Goal: Information Seeking & Learning: Check status

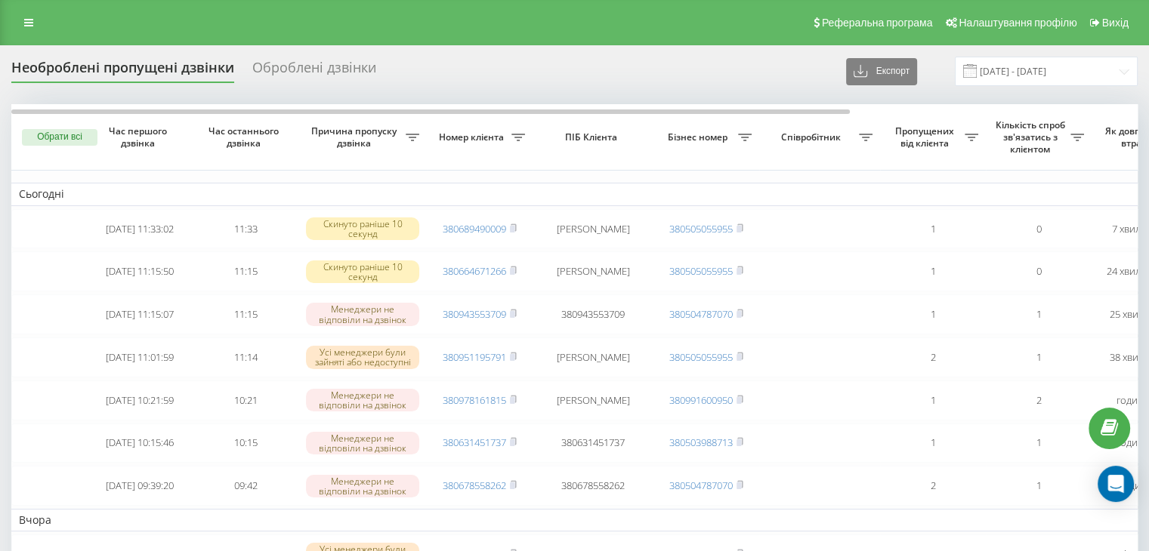
scroll to position [77, 0]
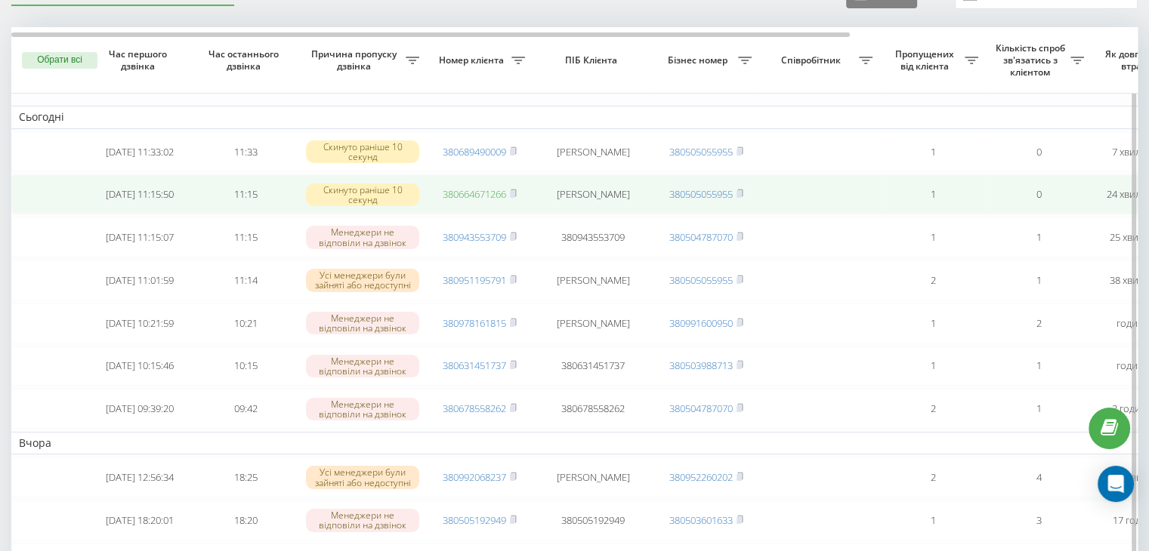
click at [476, 190] on link "380664671266" at bounding box center [474, 194] width 63 height 14
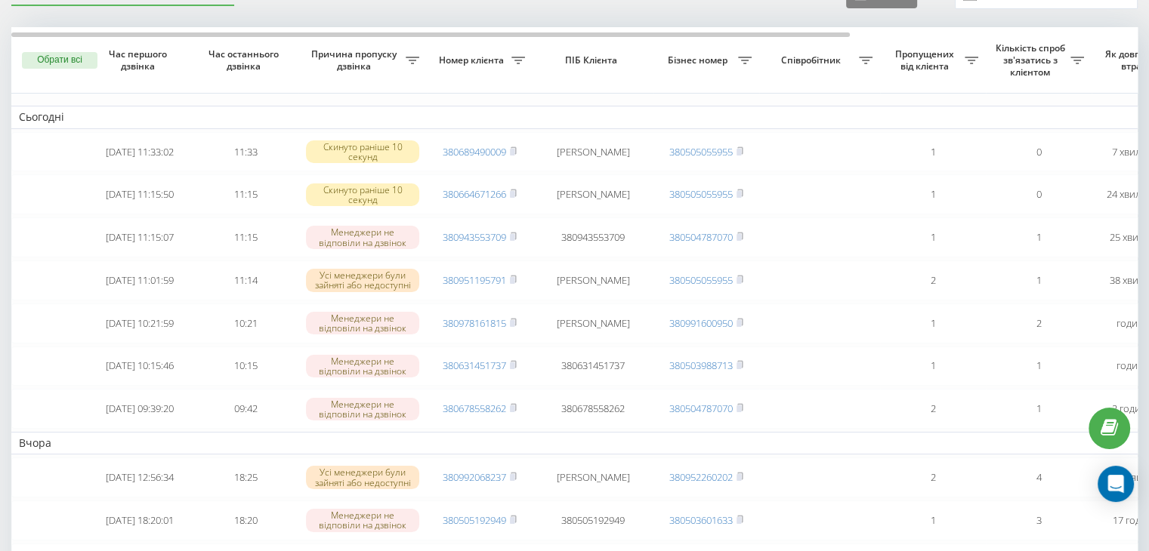
scroll to position [0, 0]
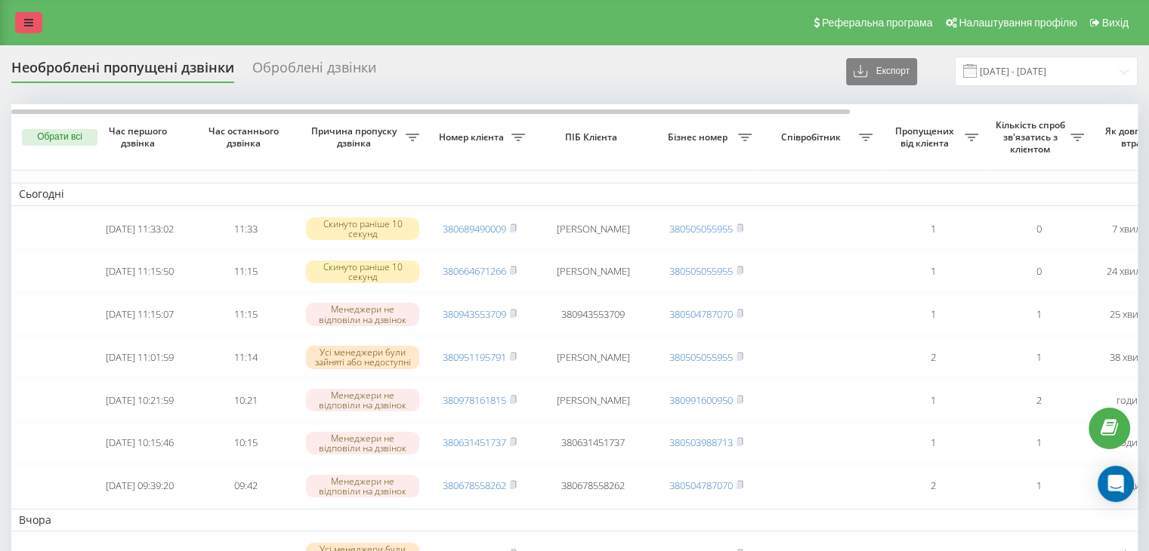
click at [32, 26] on icon at bounding box center [28, 22] width 9 height 11
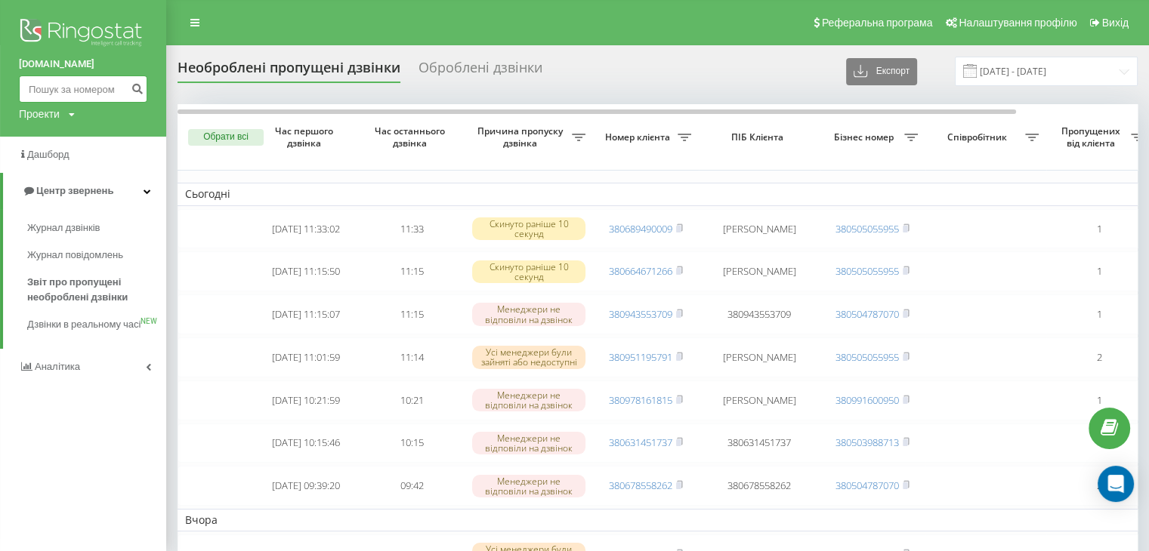
click at [100, 98] on input at bounding box center [83, 89] width 128 height 27
paste input "380664671266"
type input "380664671266"
click at [131, 88] on icon "submit" at bounding box center [137, 86] width 13 height 9
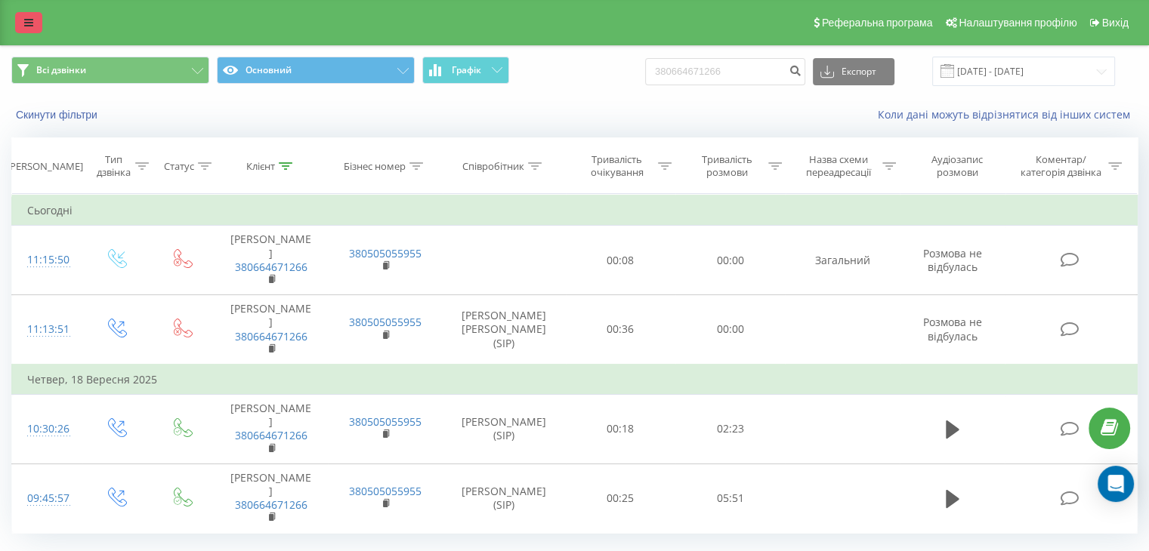
click at [35, 26] on link at bounding box center [28, 22] width 27 height 21
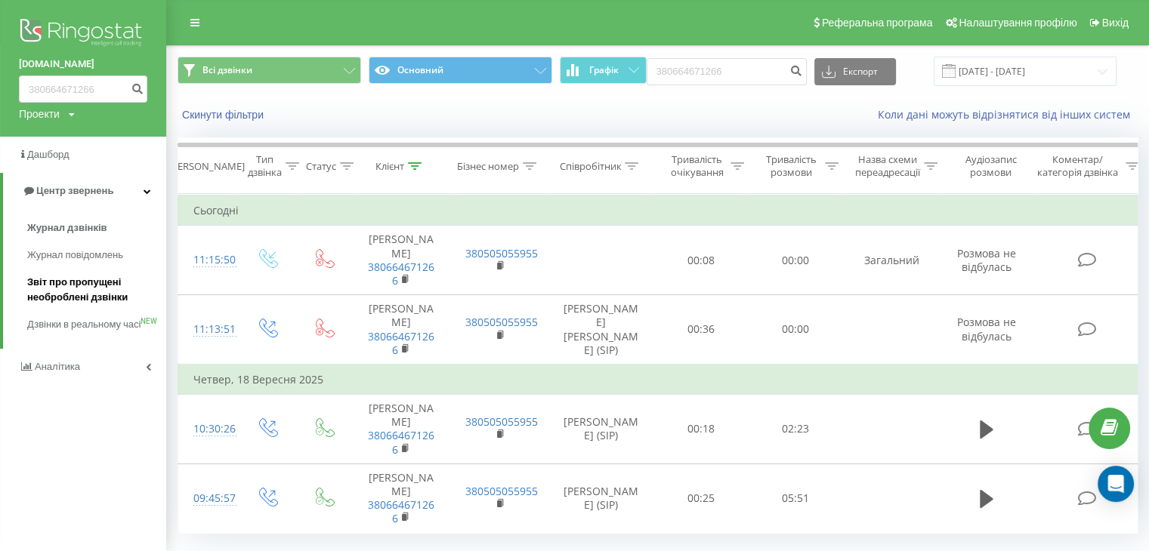
click at [88, 279] on span "Звіт про пропущені необроблені дзвінки" at bounding box center [92, 290] width 131 height 30
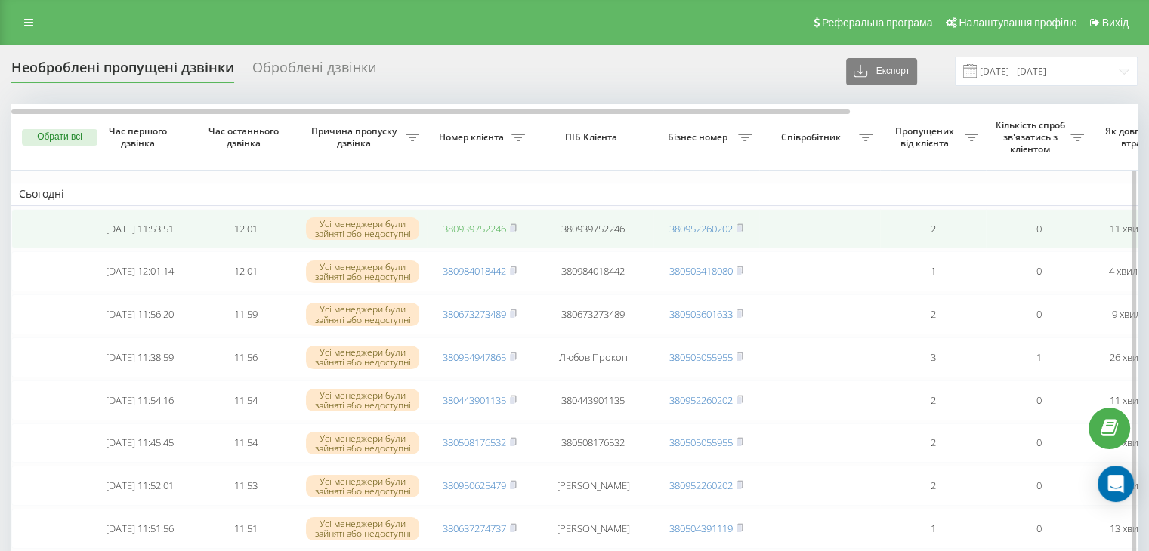
click at [474, 228] on link "380939752246" at bounding box center [474, 229] width 63 height 14
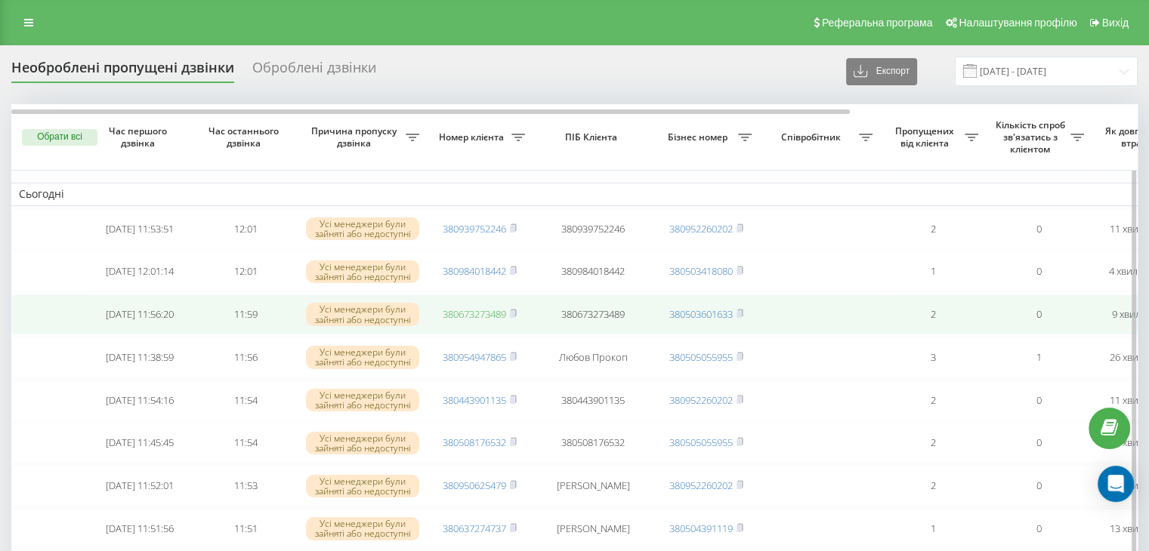
click at [476, 318] on link "380673273489" at bounding box center [474, 314] width 63 height 14
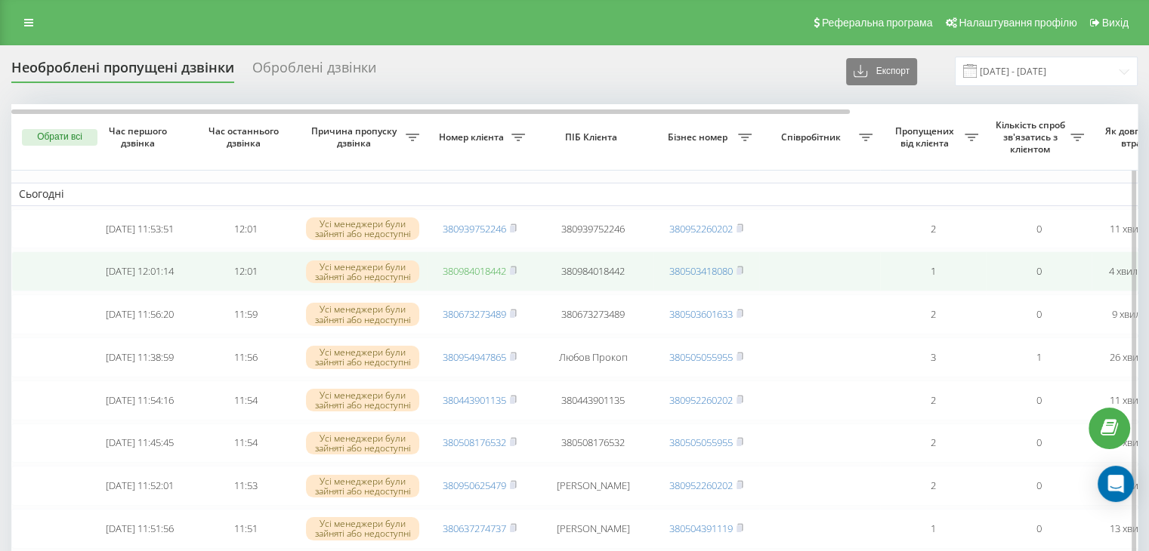
click at [481, 273] on link "380984018442" at bounding box center [474, 271] width 63 height 14
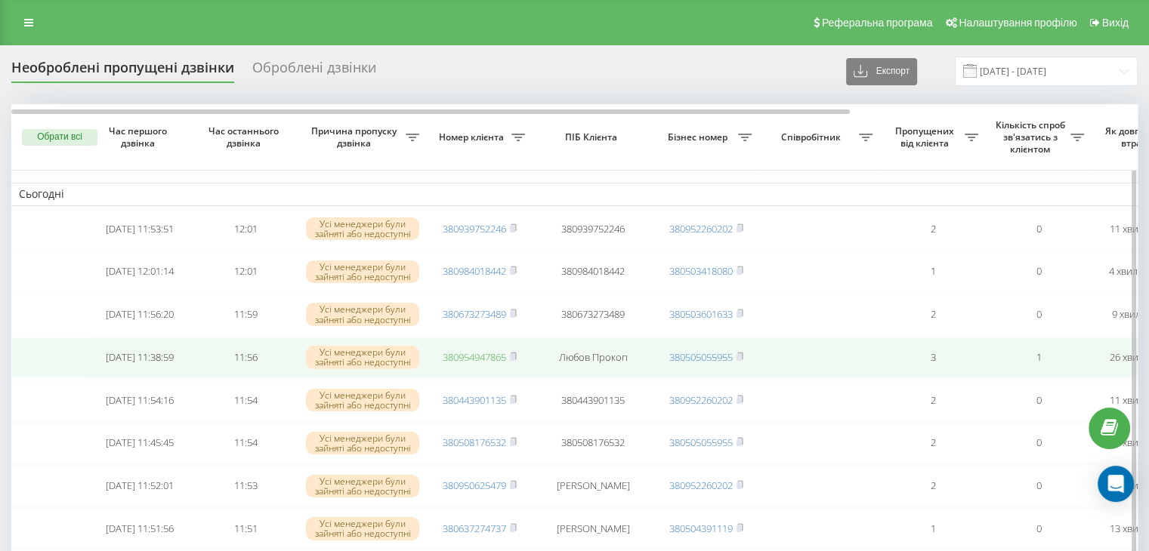
click at [472, 364] on link "380954947865" at bounding box center [474, 357] width 63 height 14
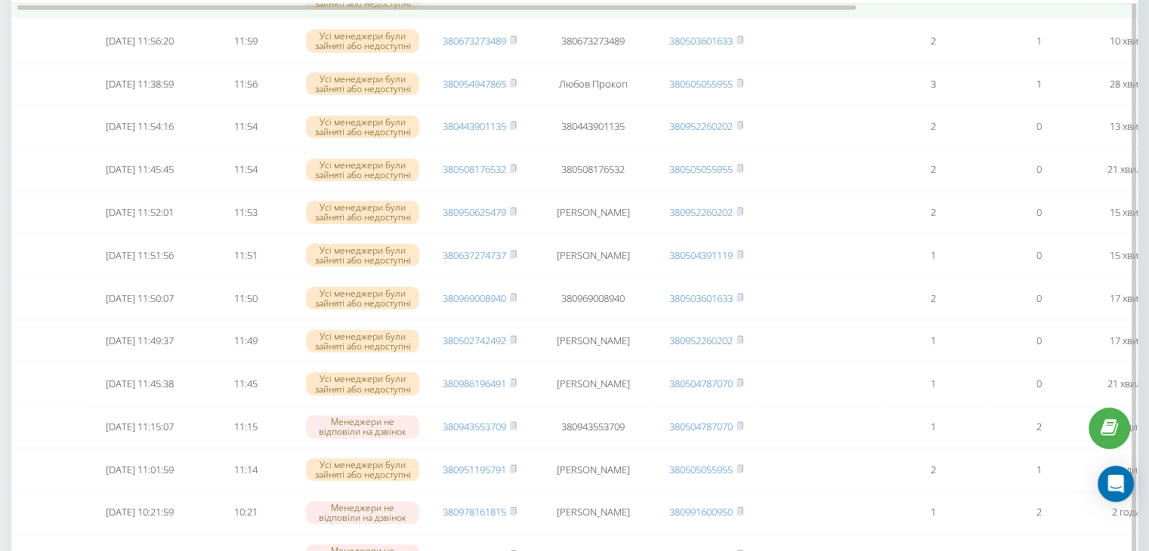
scroll to position [248, 0]
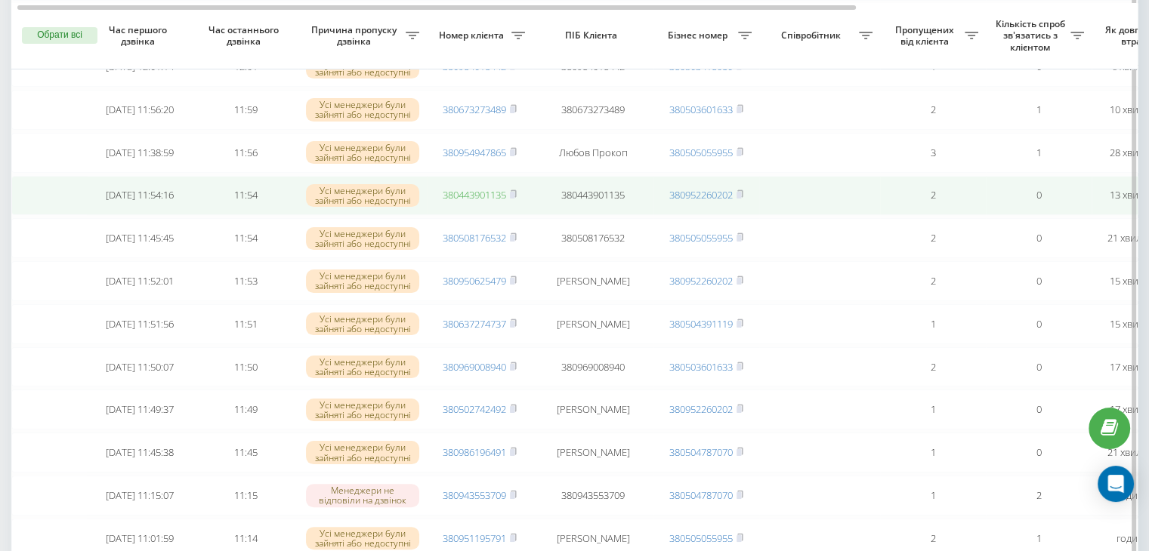
click at [489, 202] on link "380443901135" at bounding box center [474, 195] width 63 height 14
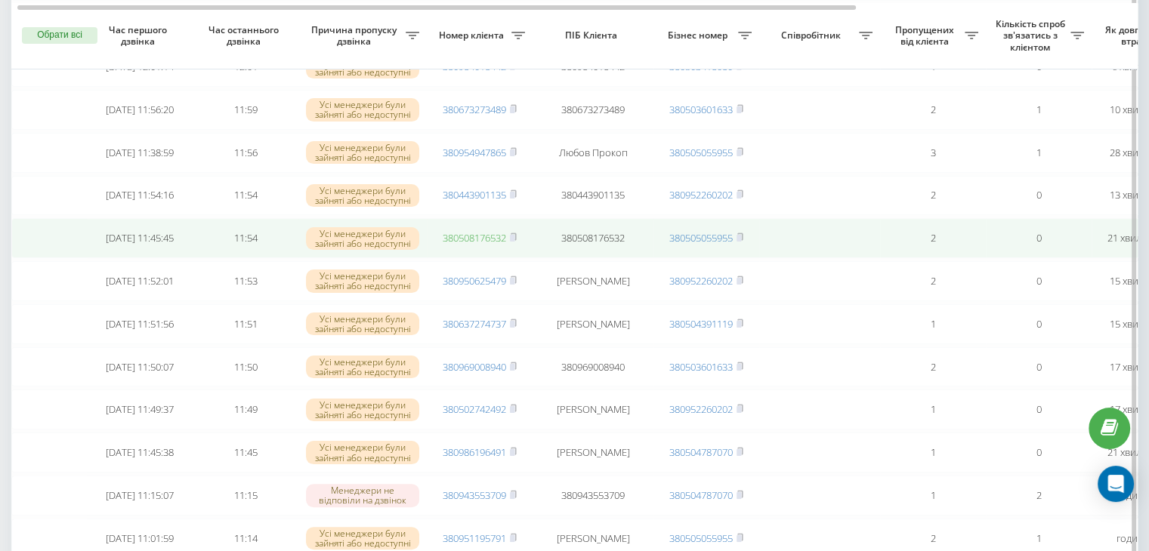
click at [487, 245] on link "380508176532" at bounding box center [474, 238] width 63 height 14
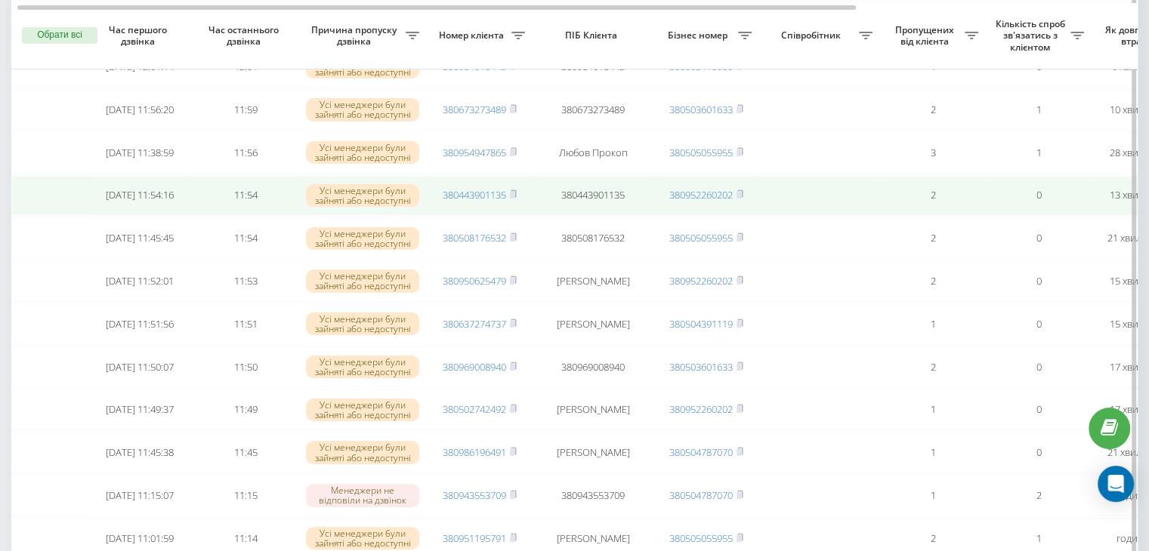
scroll to position [0, 0]
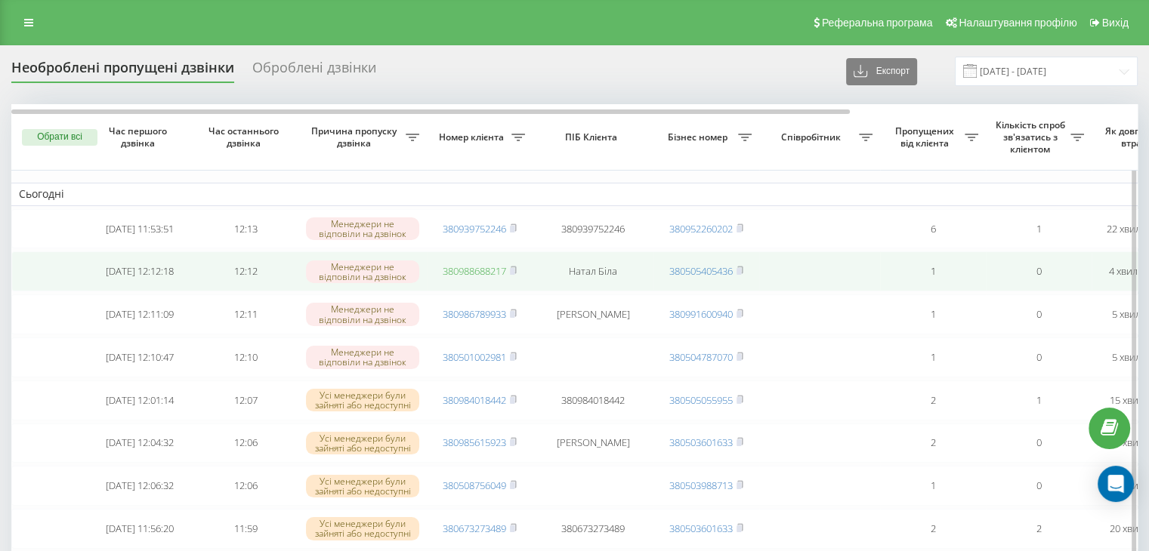
click at [486, 273] on link "380988688217" at bounding box center [474, 271] width 63 height 14
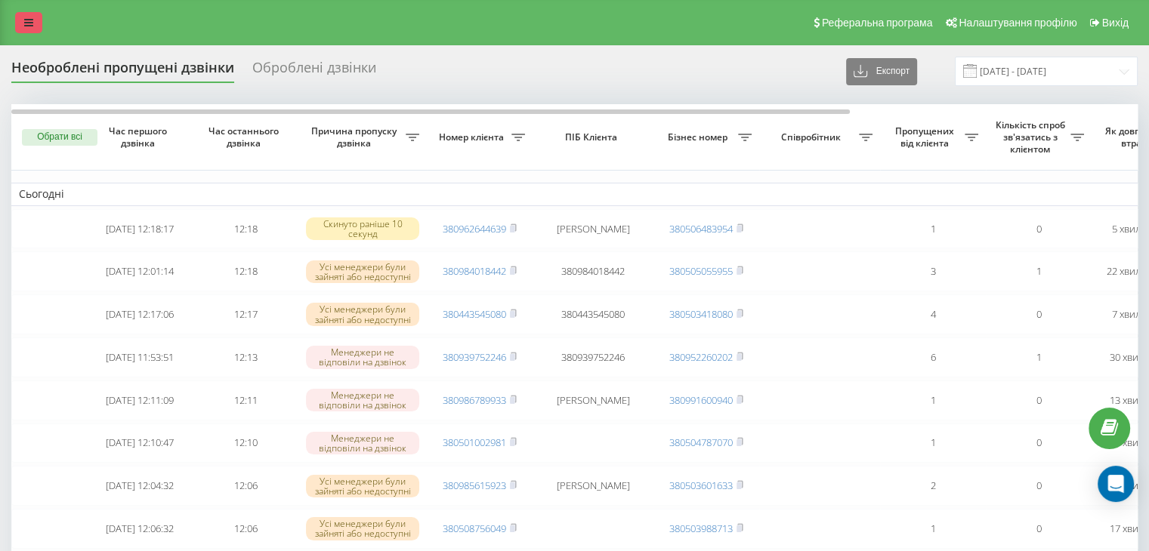
click at [23, 15] on link at bounding box center [28, 22] width 27 height 21
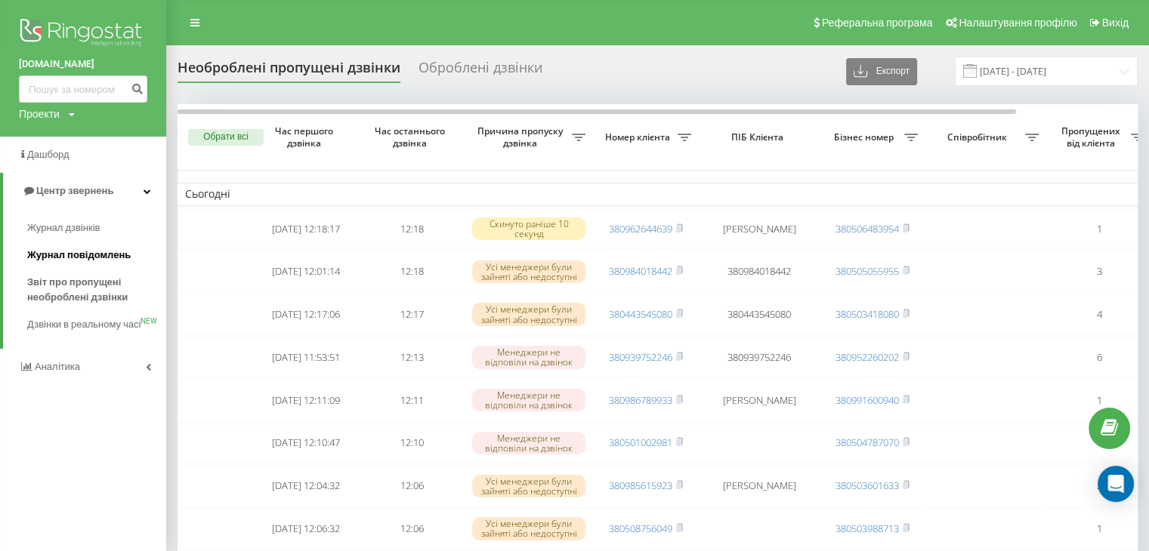
click at [94, 262] on span "Журнал повідомлень" at bounding box center [78, 255] width 103 height 15
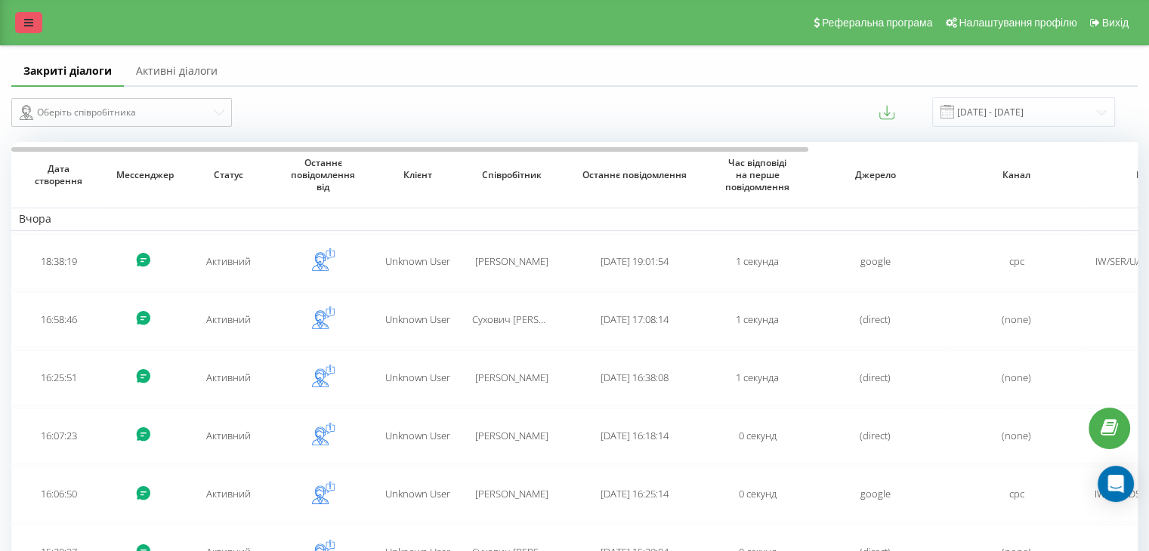
click at [26, 20] on icon at bounding box center [28, 22] width 9 height 11
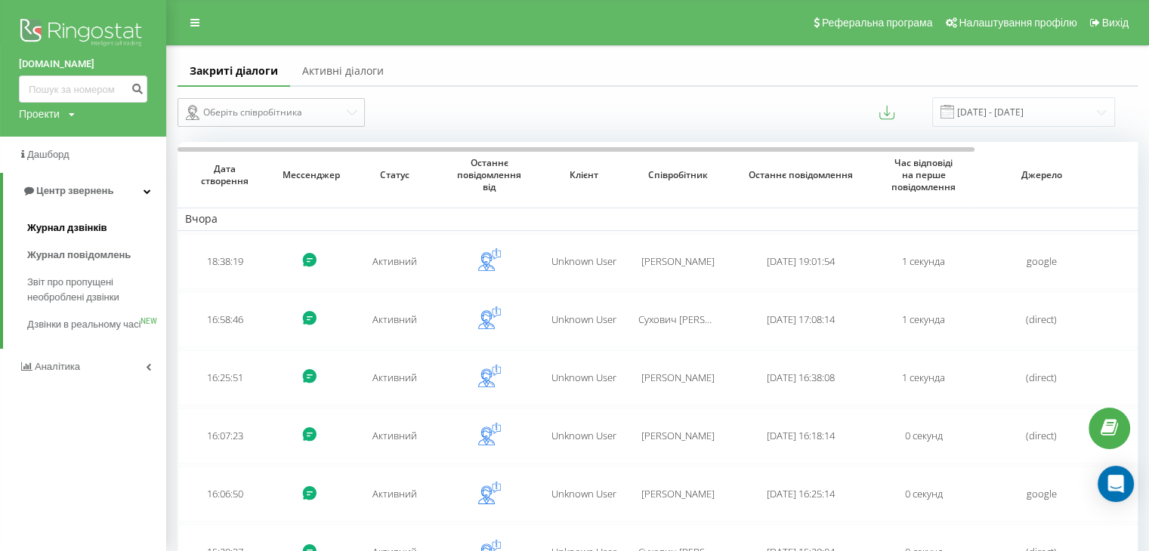
click at [79, 235] on span "Журнал дзвінків" at bounding box center [67, 228] width 80 height 15
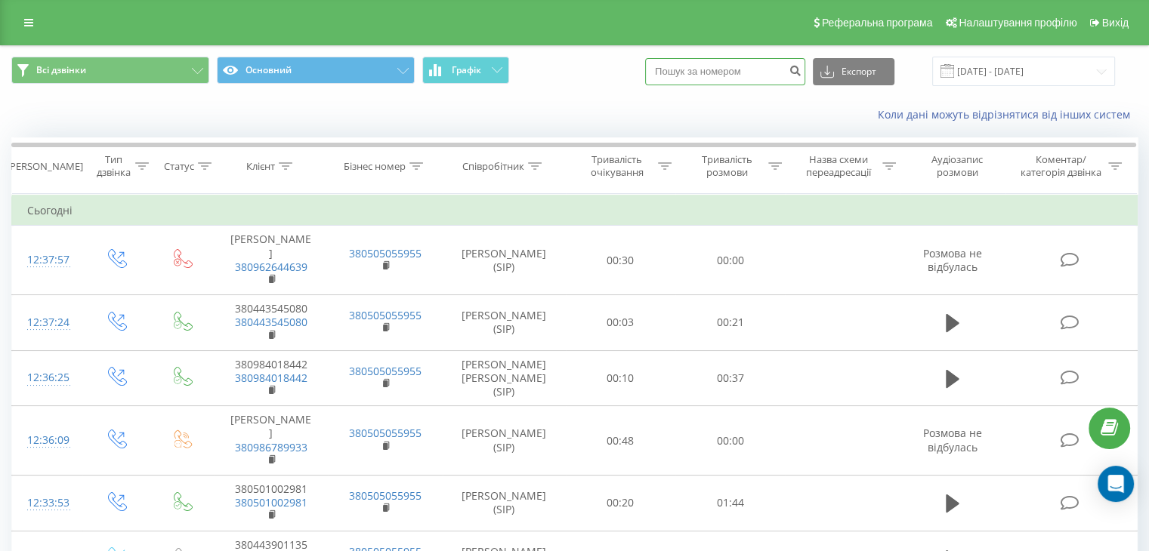
click at [727, 66] on input at bounding box center [725, 71] width 160 height 27
paste input "0988688217"
type input "0988688217"
click at [801, 69] on icon "submit" at bounding box center [795, 68] width 13 height 9
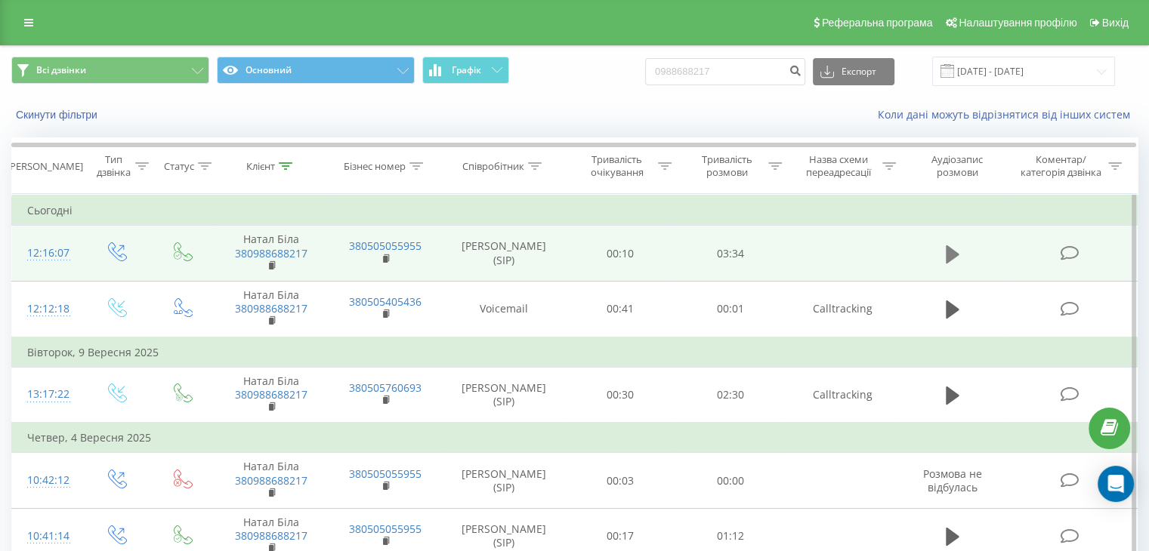
click at [947, 255] on icon at bounding box center [953, 254] width 14 height 18
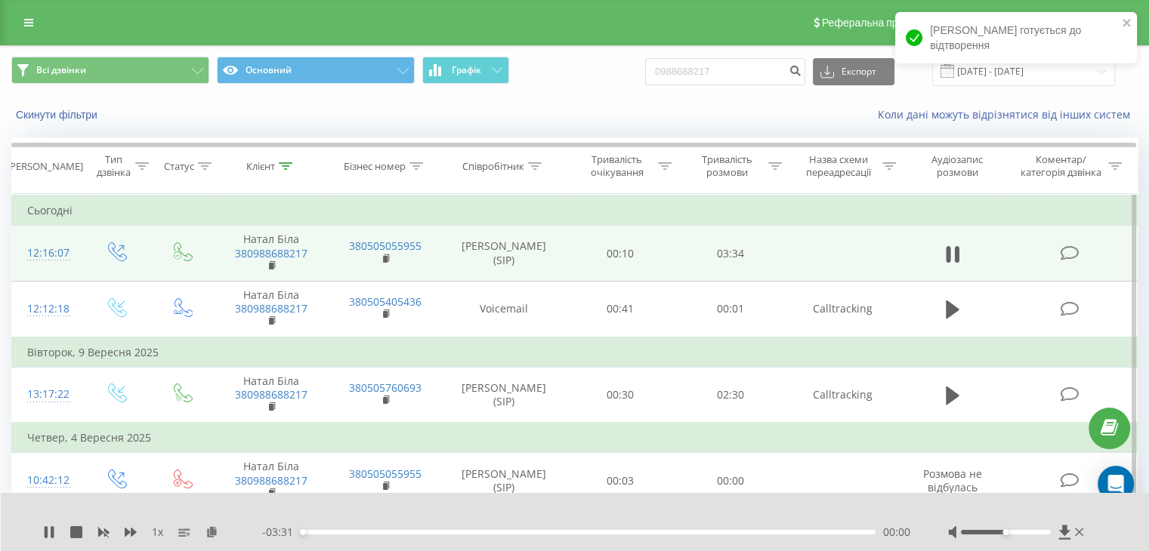
click at [369, 532] on div "00:00" at bounding box center [588, 532] width 575 height 5
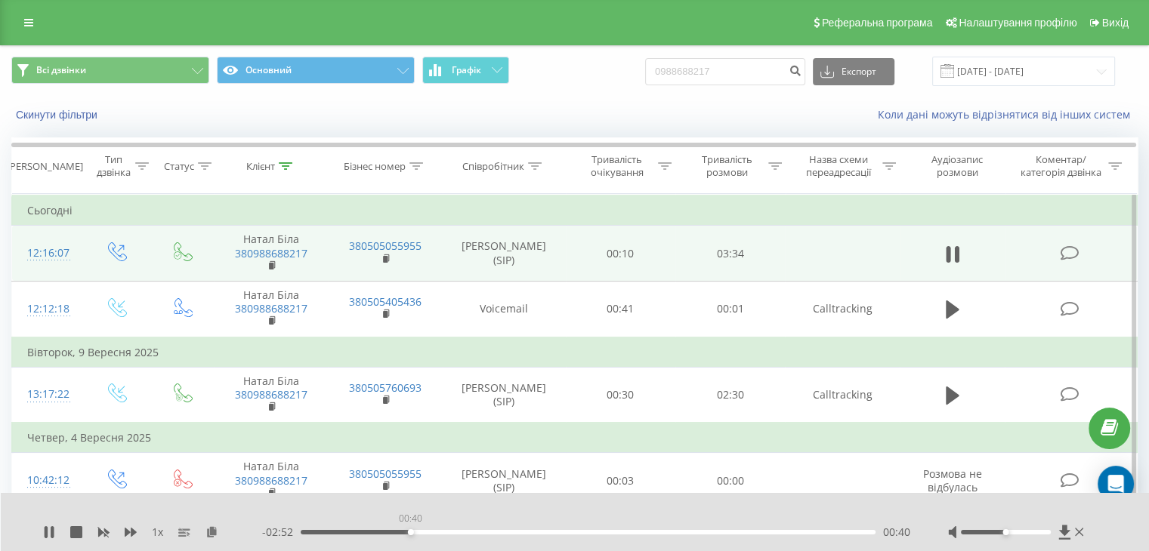
click at [410, 530] on div "00:40" at bounding box center [588, 532] width 575 height 5
click at [50, 532] on icon at bounding box center [49, 532] width 12 height 12
click at [24, 20] on icon at bounding box center [28, 22] width 9 height 11
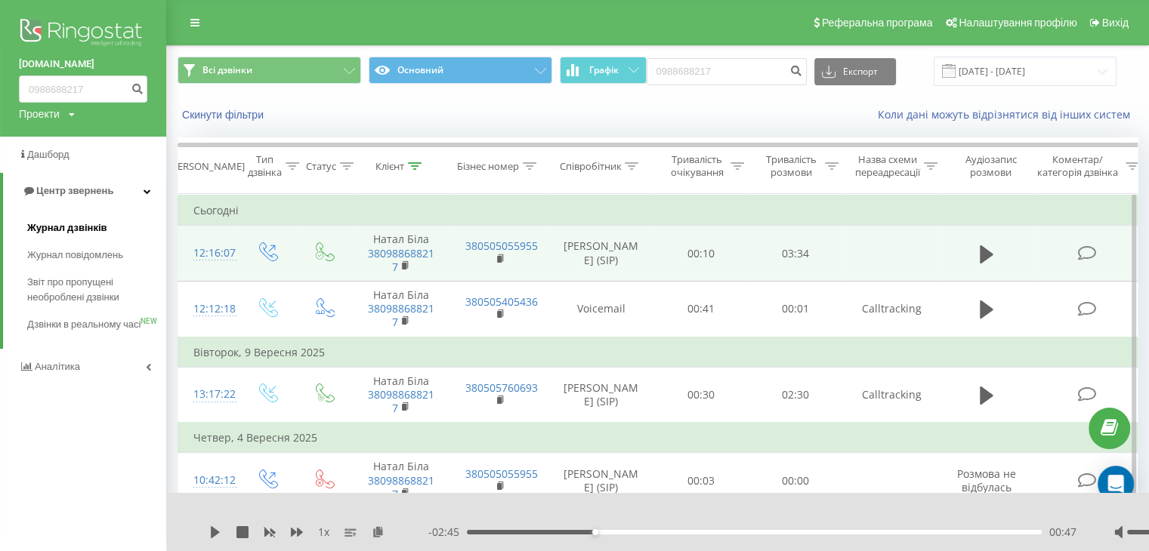
click at [82, 233] on span "Журнал дзвінків" at bounding box center [67, 228] width 80 height 15
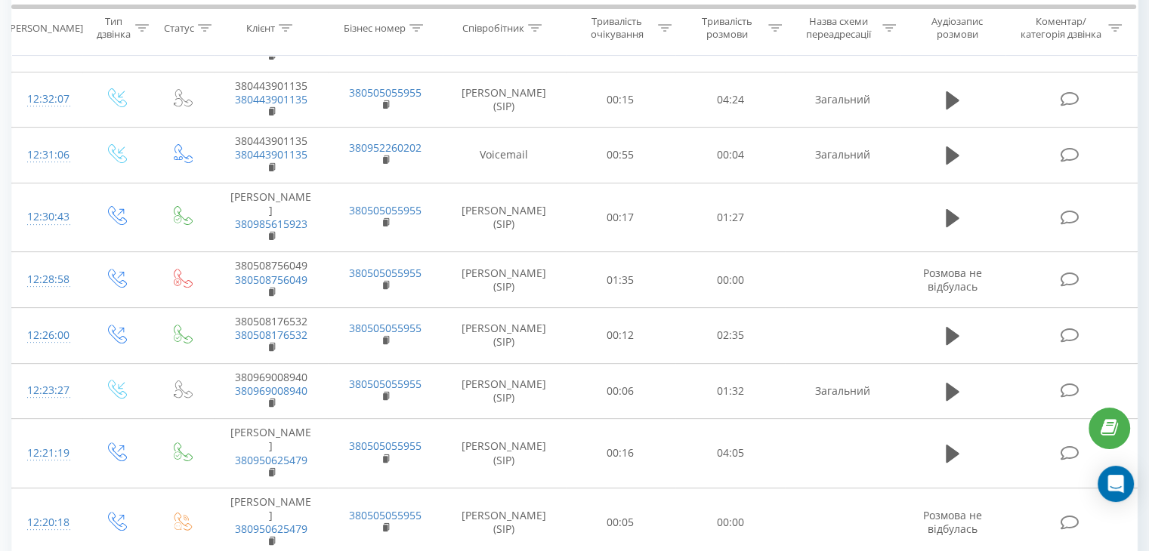
scroll to position [459, 0]
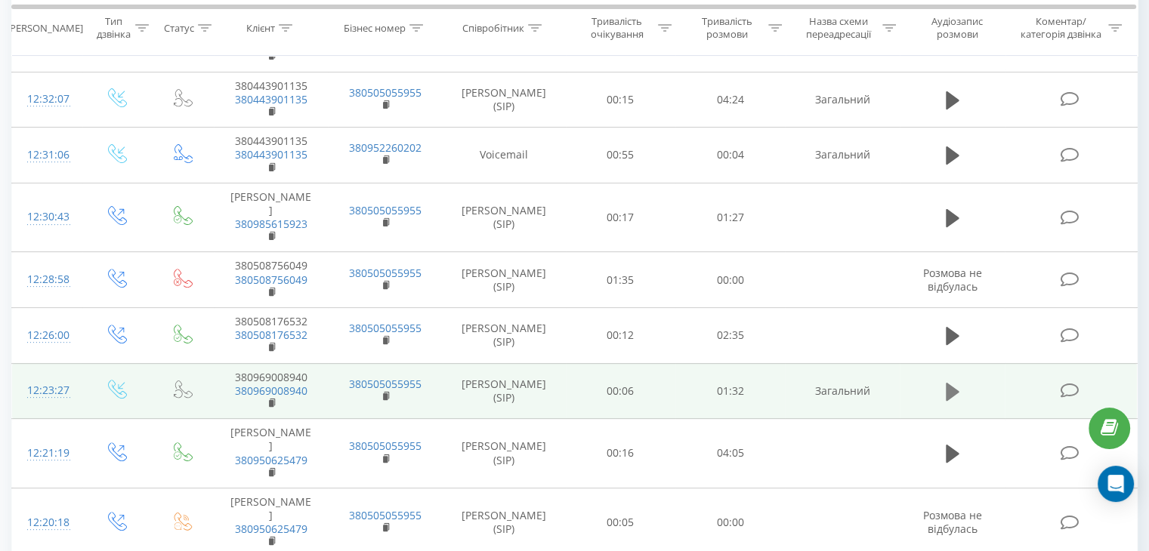
click at [954, 381] on icon at bounding box center [953, 391] width 14 height 21
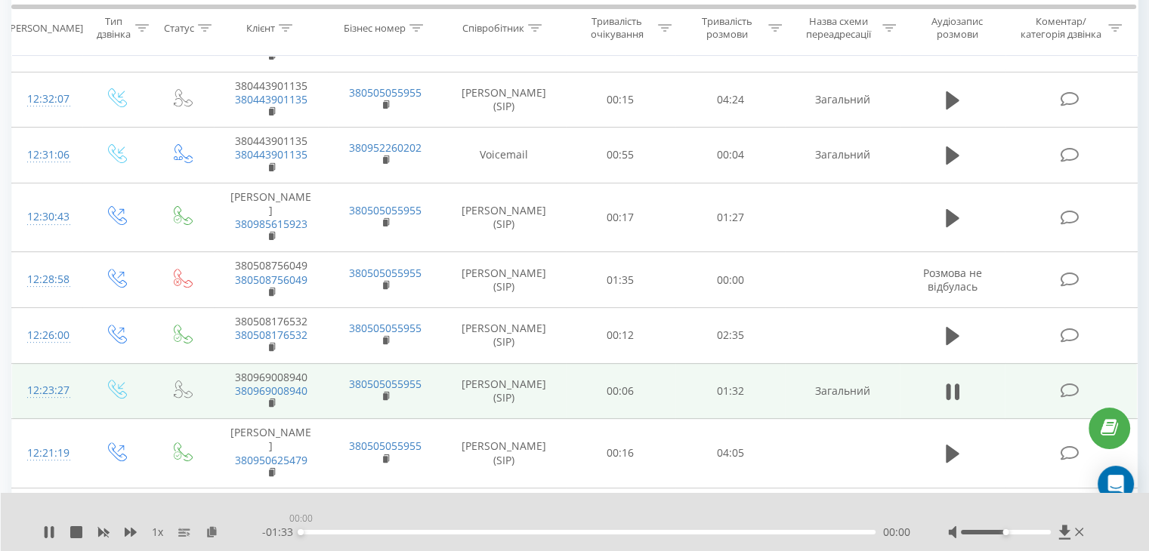
click at [413, 530] on div "00:00" at bounding box center [588, 532] width 575 height 5
click at [399, 530] on div "00:16" at bounding box center [588, 532] width 575 height 5
click at [270, 400] on rect at bounding box center [271, 403] width 5 height 7
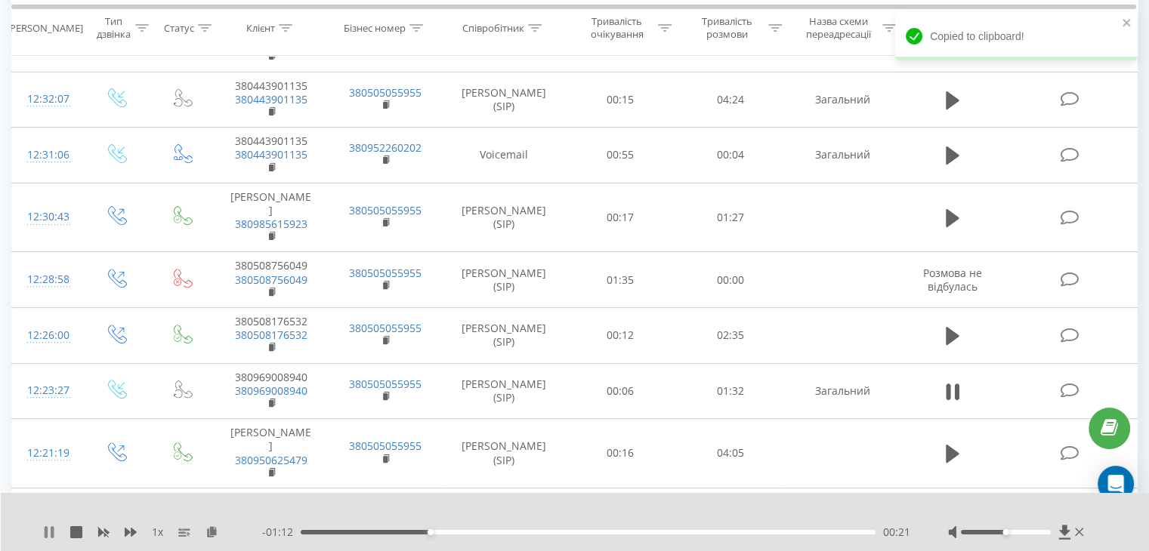
click at [48, 529] on icon at bounding box center [49, 532] width 12 height 12
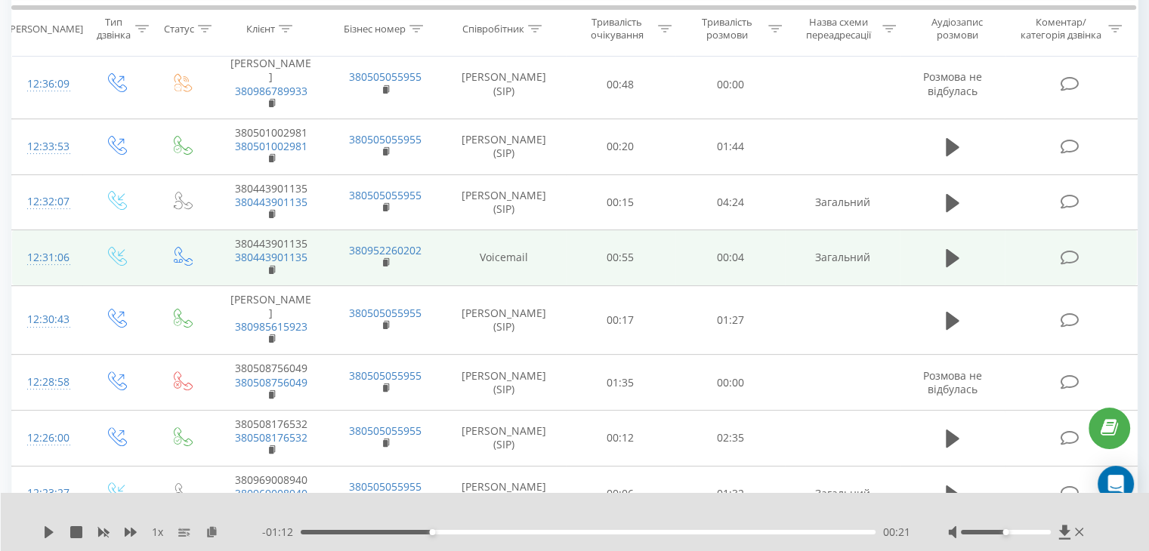
scroll to position [0, 0]
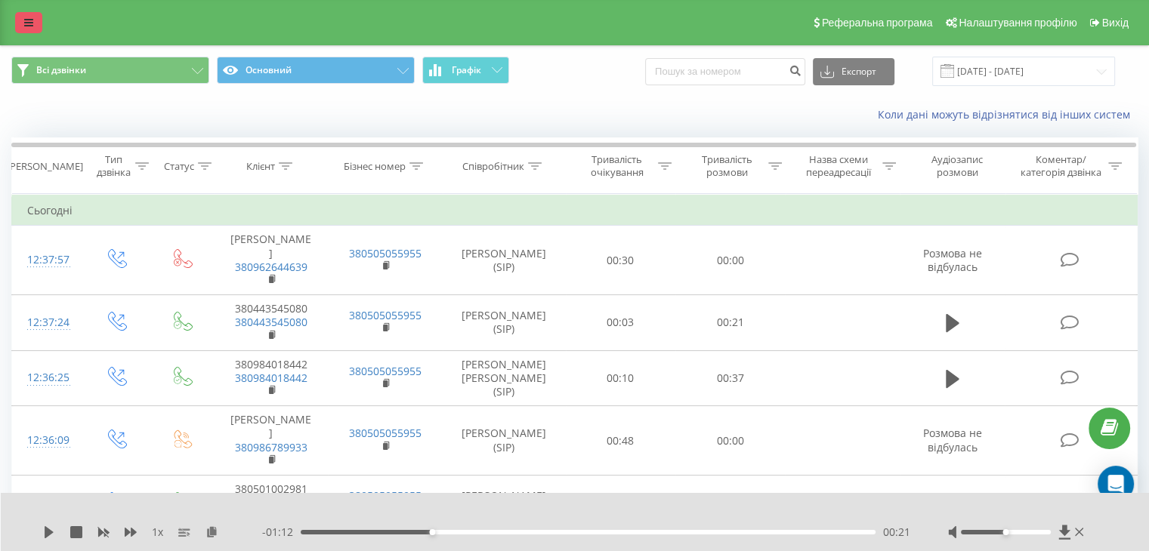
click at [37, 29] on link at bounding box center [28, 22] width 27 height 21
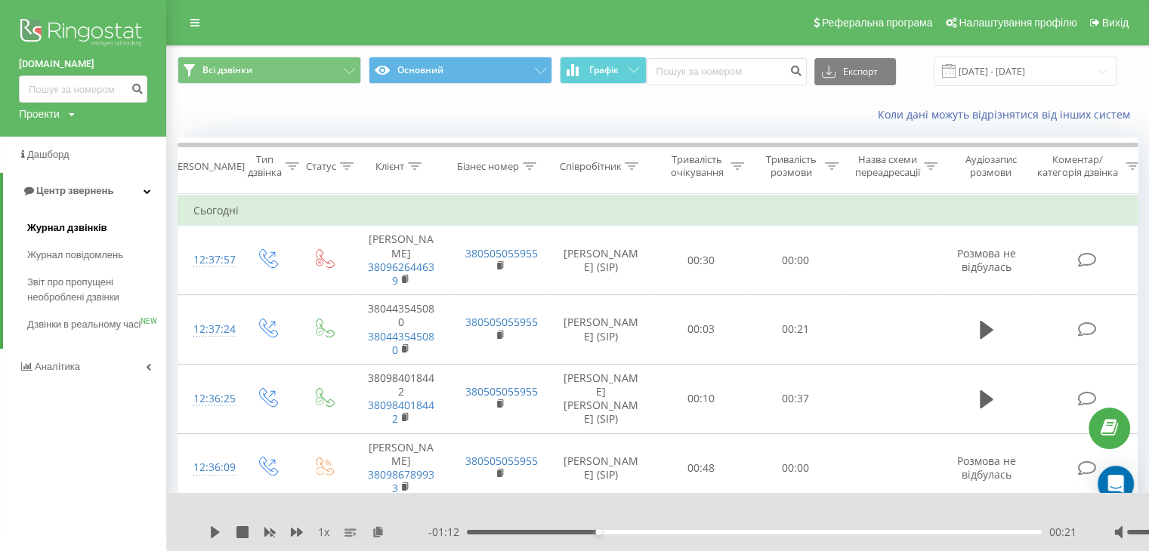
click at [68, 231] on span "Журнал дзвінків" at bounding box center [67, 228] width 80 height 15
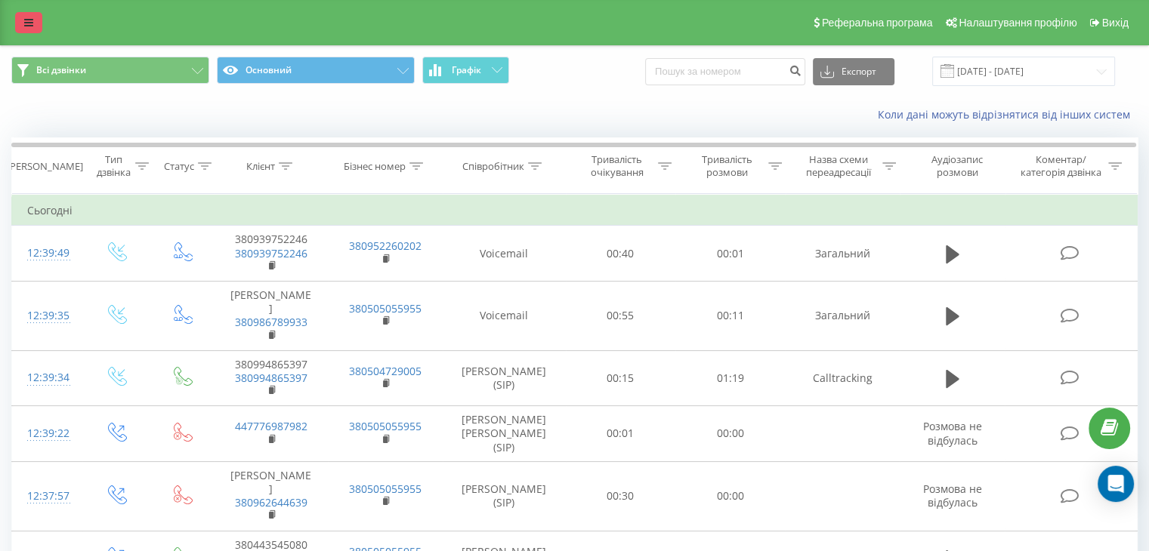
click at [27, 12] on link at bounding box center [28, 22] width 27 height 21
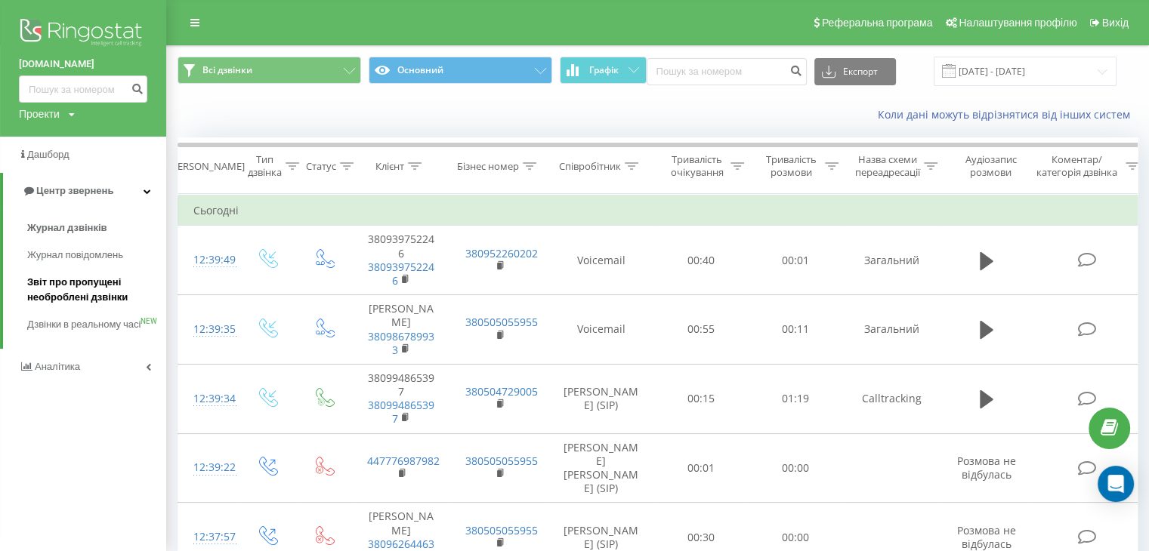
click at [73, 278] on span "Звіт про пропущені необроблені дзвінки" at bounding box center [92, 290] width 131 height 30
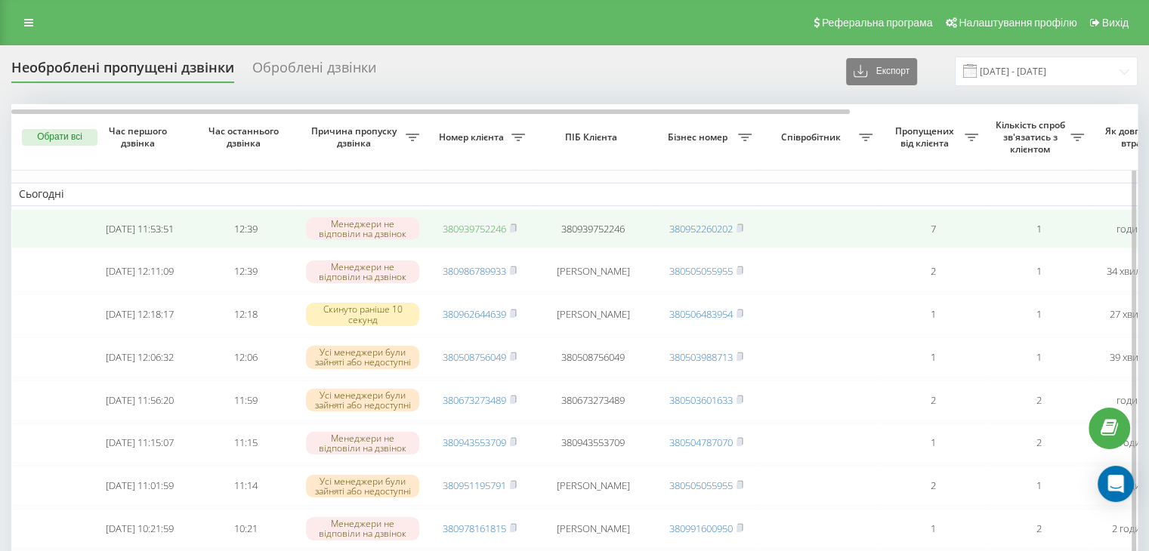
click at [479, 227] on link "380939752246" at bounding box center [474, 229] width 63 height 14
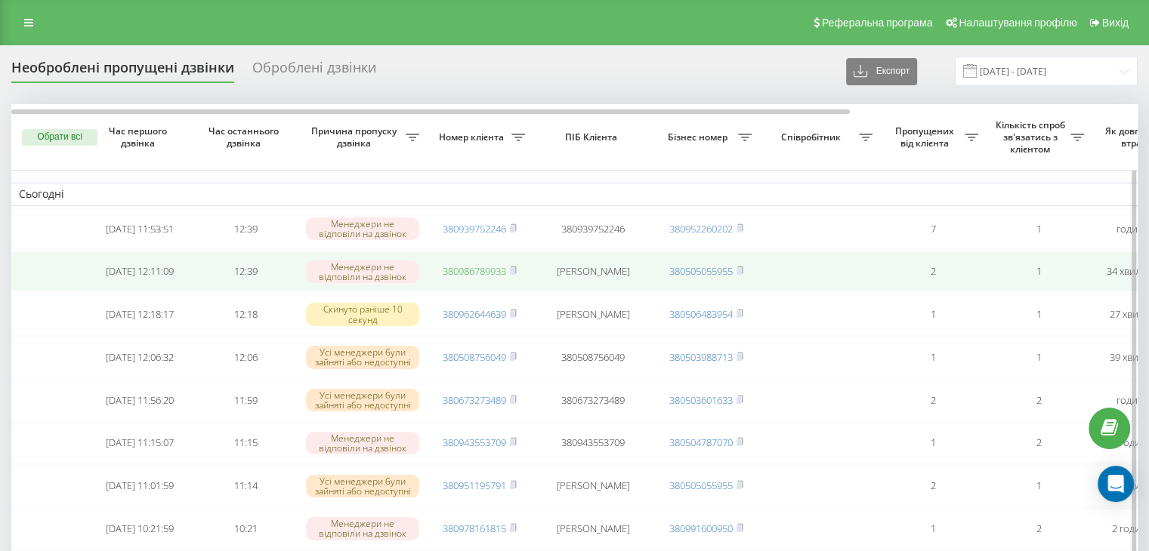
click at [474, 273] on link "380986789933" at bounding box center [474, 271] width 63 height 14
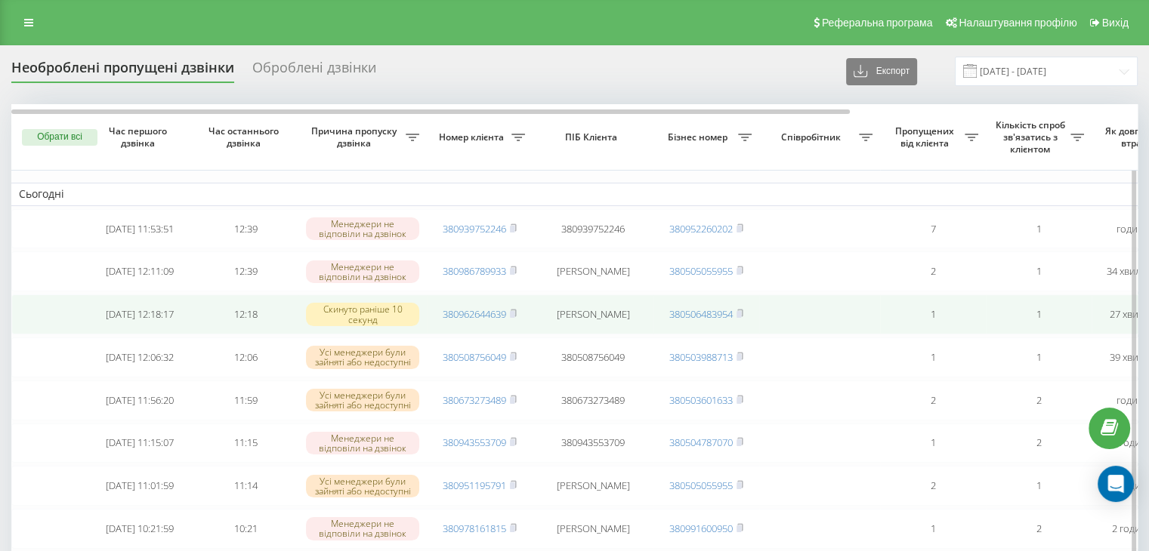
click at [468, 310] on td "380962644639" at bounding box center [480, 315] width 106 height 40
click at [471, 318] on link "380962644639" at bounding box center [474, 314] width 63 height 14
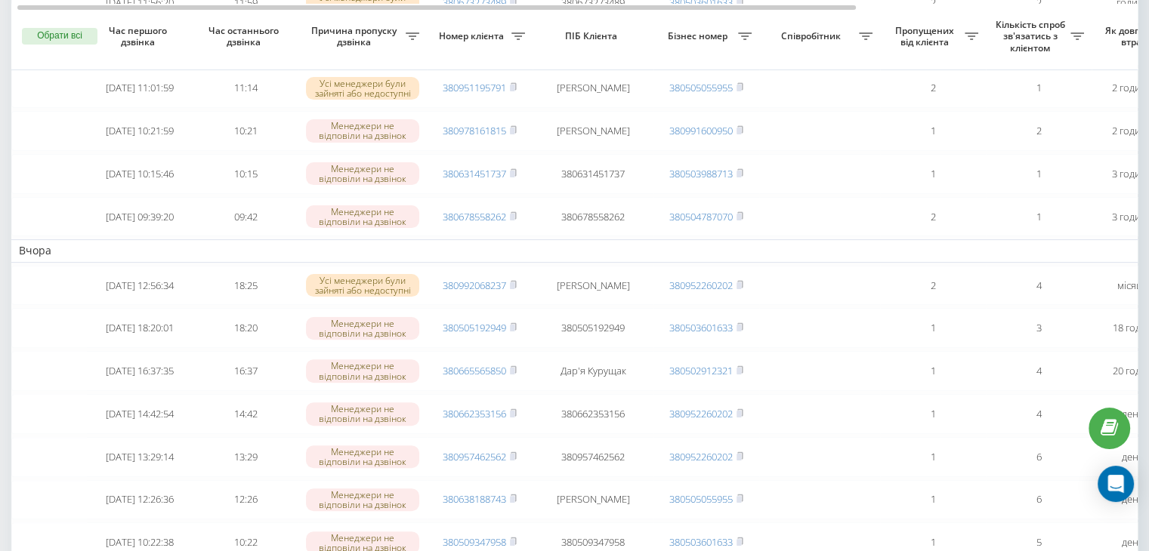
scroll to position [399, 0]
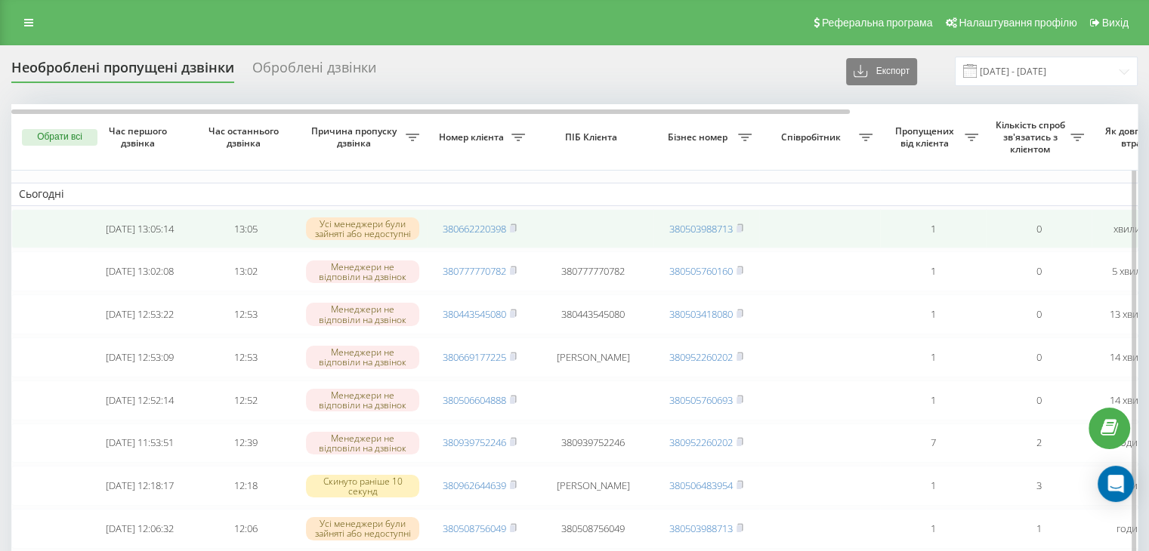
click at [474, 236] on td "380662220398" at bounding box center [480, 229] width 106 height 40
click at [489, 216] on td "380662220398" at bounding box center [480, 229] width 106 height 40
click at [492, 224] on link "380662220398" at bounding box center [474, 229] width 63 height 14
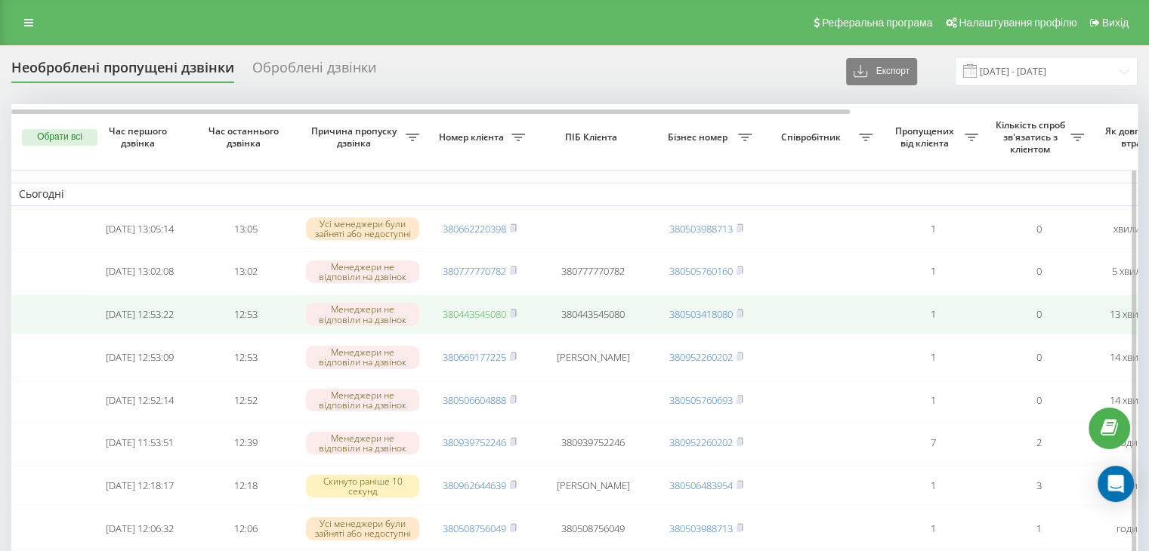
click at [483, 318] on link "380443545080" at bounding box center [474, 314] width 63 height 14
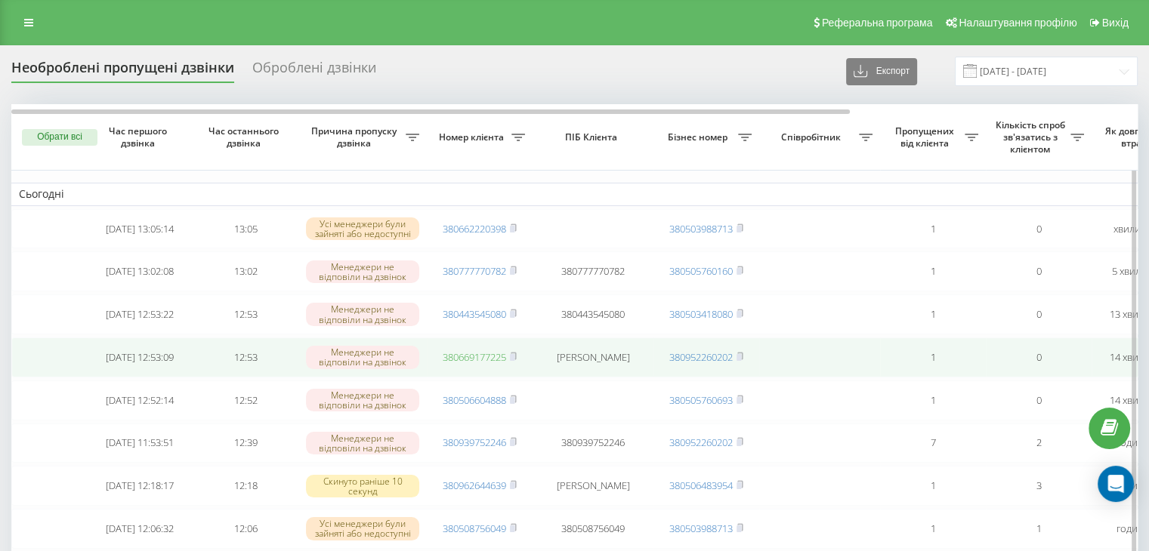
click at [477, 363] on link "380669177225" at bounding box center [474, 357] width 63 height 14
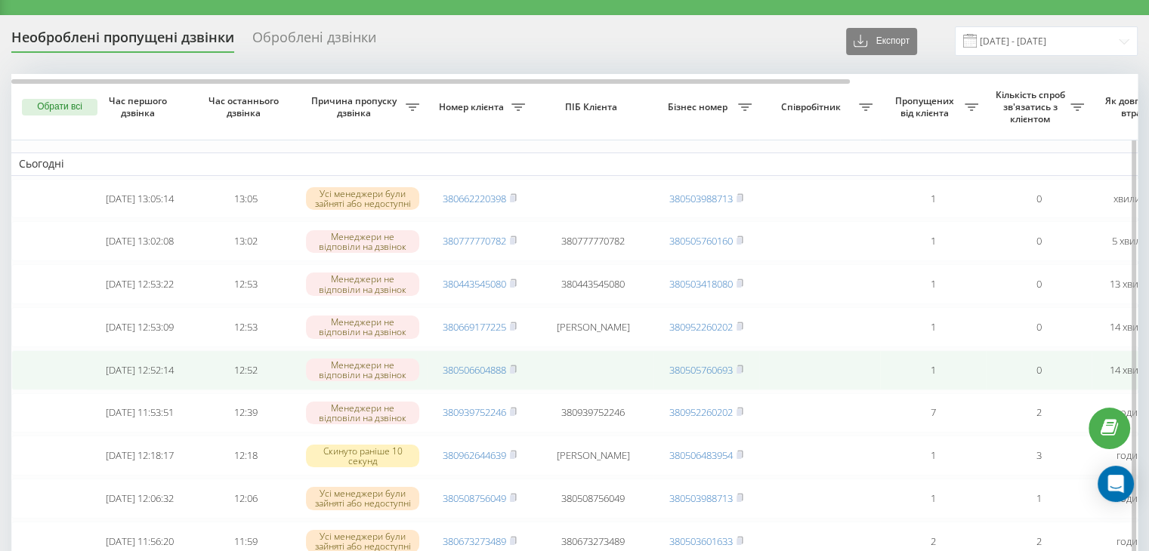
scroll to position [42, 0]
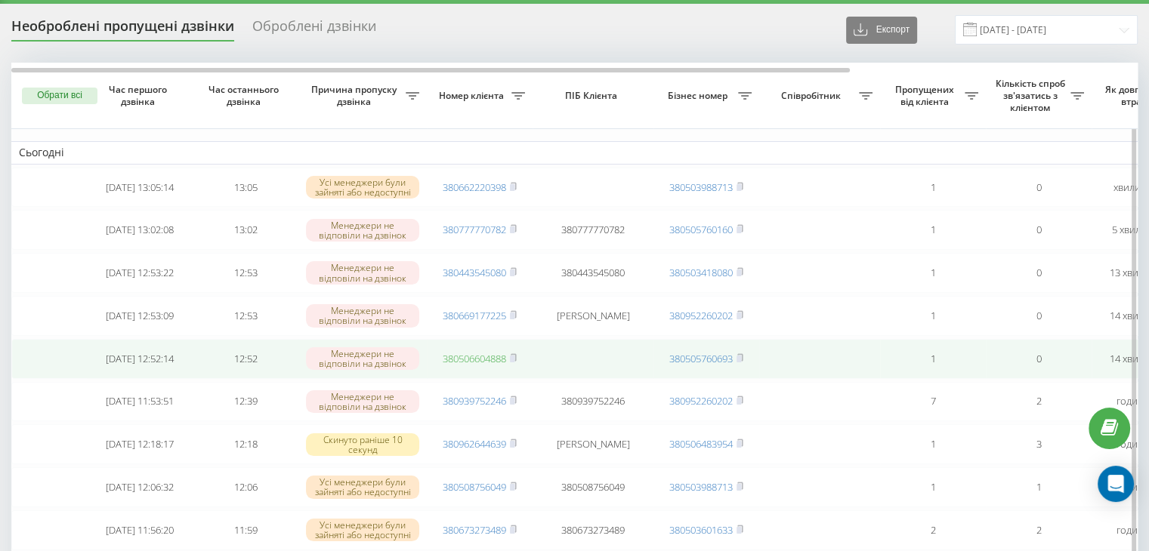
click at [471, 363] on link "380506604888" at bounding box center [474, 359] width 63 height 14
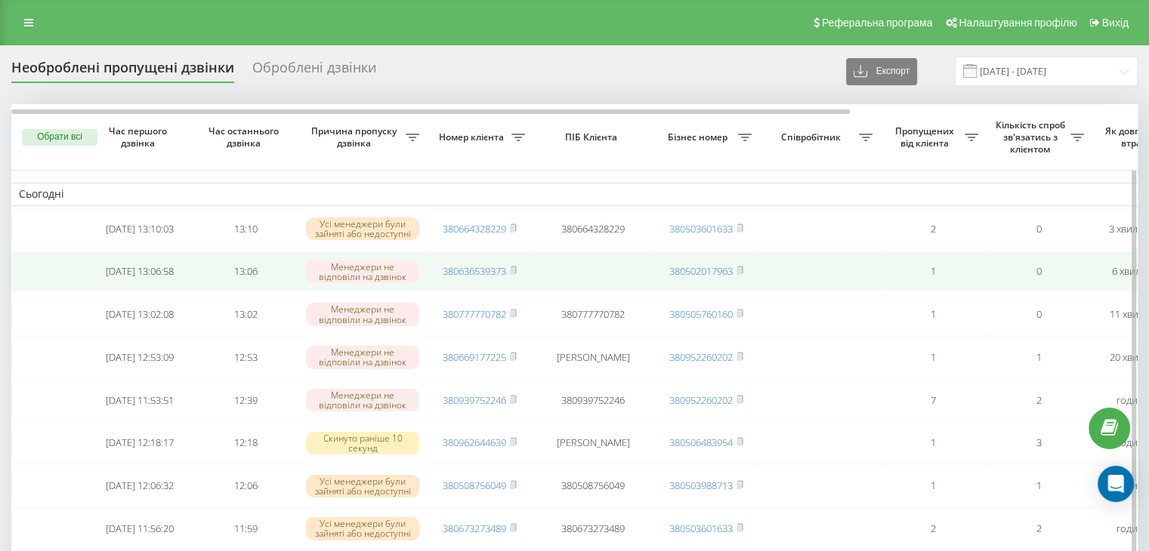
click at [477, 264] on td "380636539373" at bounding box center [480, 272] width 106 height 40
click at [478, 270] on link "380636539373" at bounding box center [474, 271] width 63 height 14
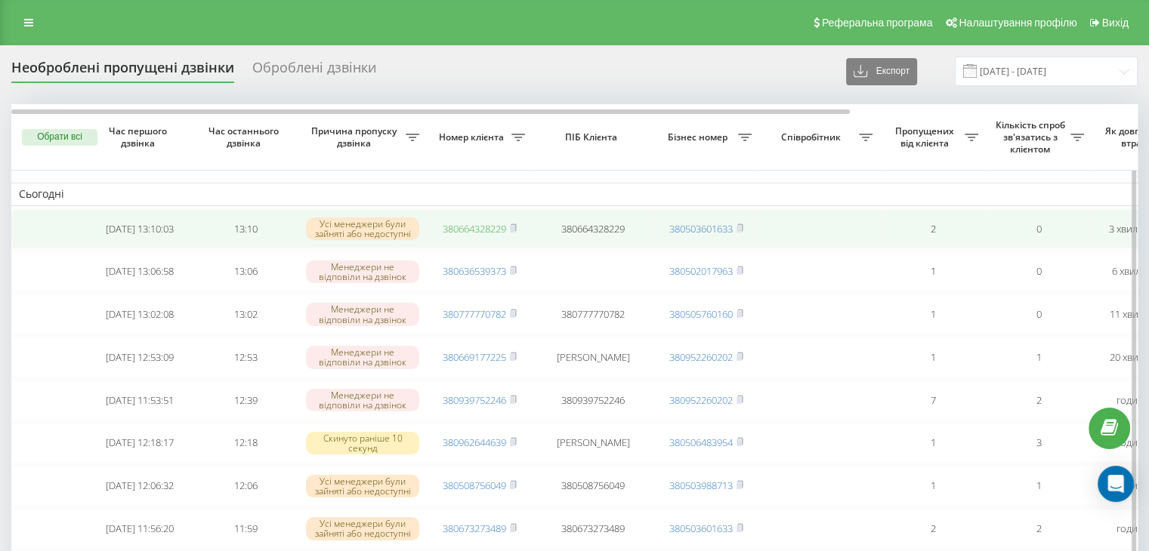
click at [471, 224] on link "380664328229" at bounding box center [474, 229] width 63 height 14
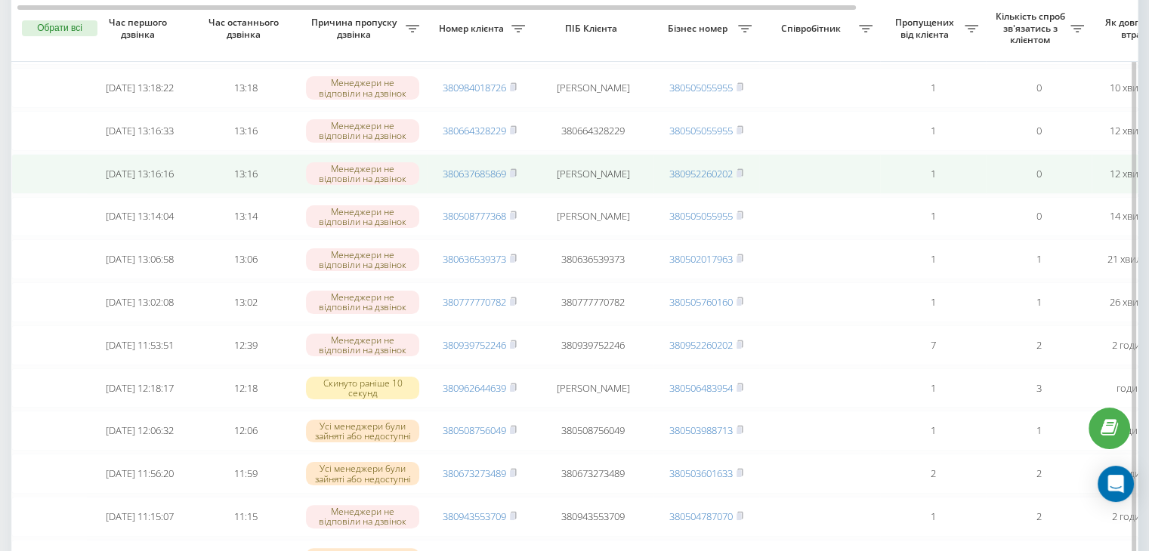
scroll to position [218, 0]
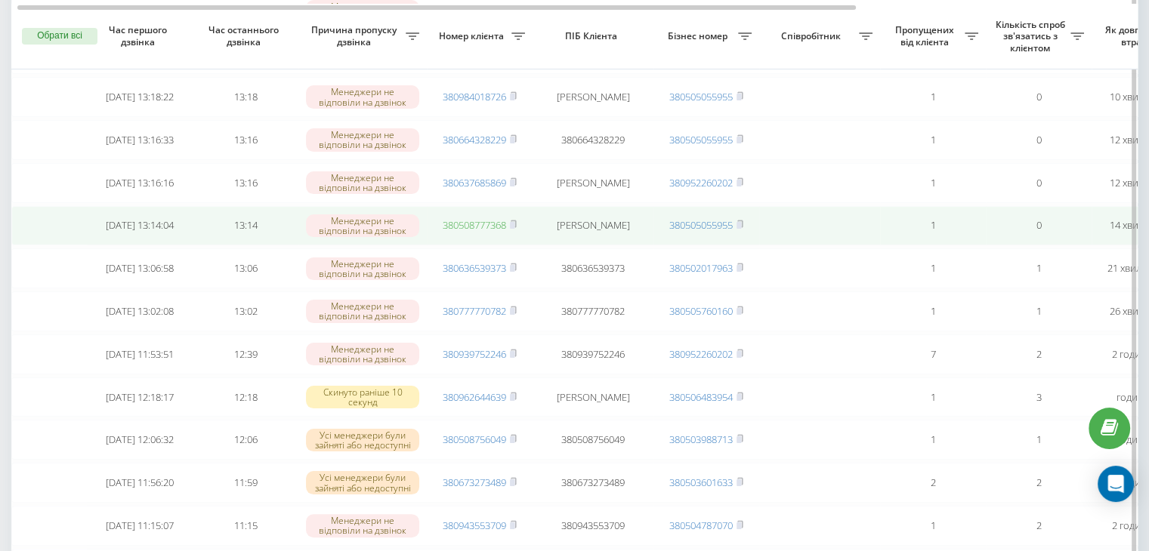
click at [471, 231] on link "380508777368" at bounding box center [474, 225] width 63 height 14
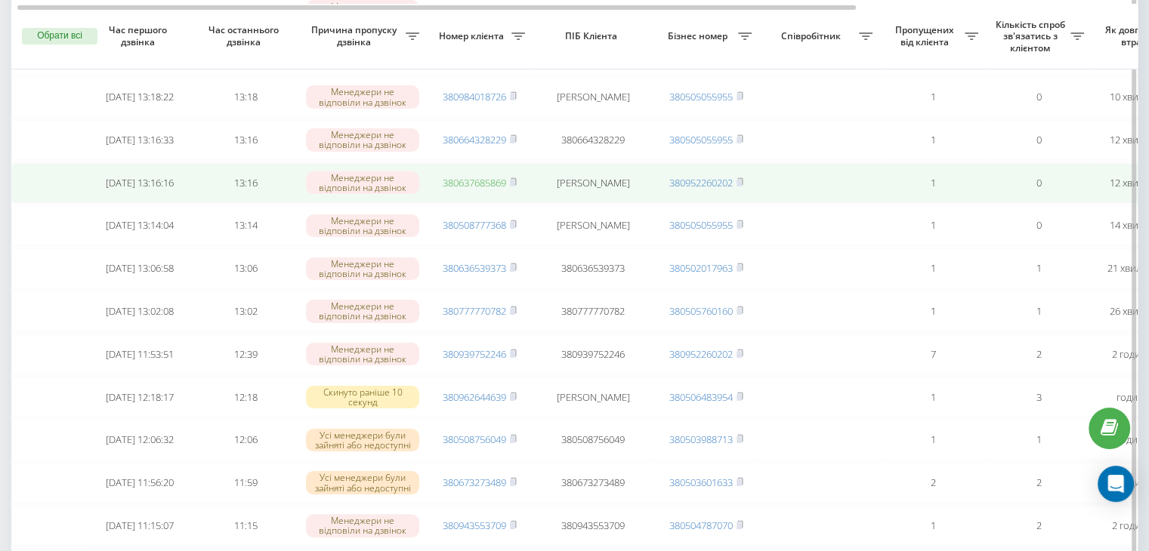
click at [480, 188] on link "380637685869" at bounding box center [474, 183] width 63 height 14
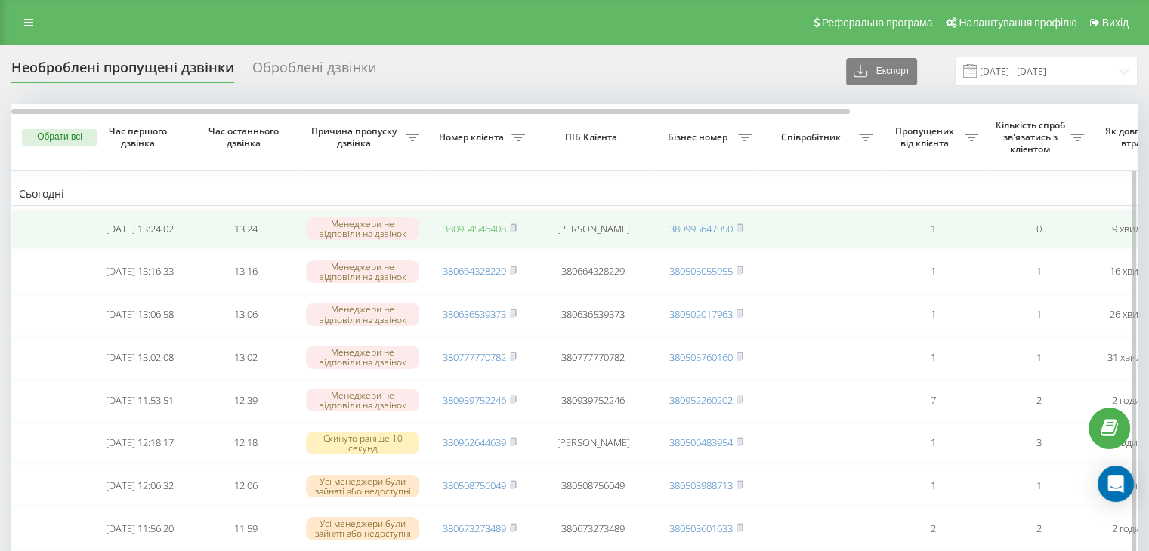
click at [471, 226] on link "380954546408" at bounding box center [474, 229] width 63 height 14
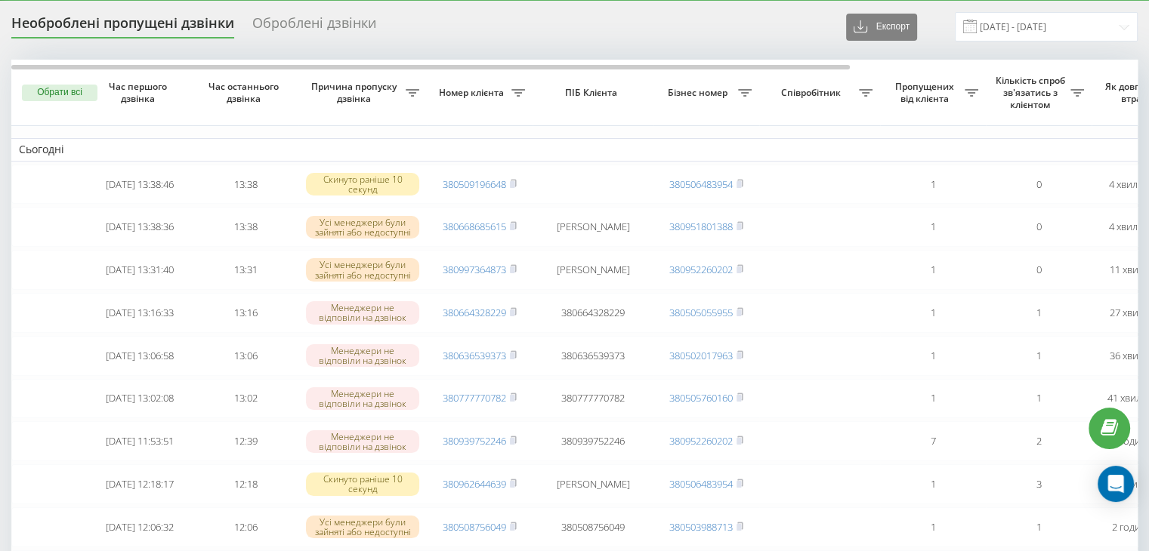
scroll to position [45, 0]
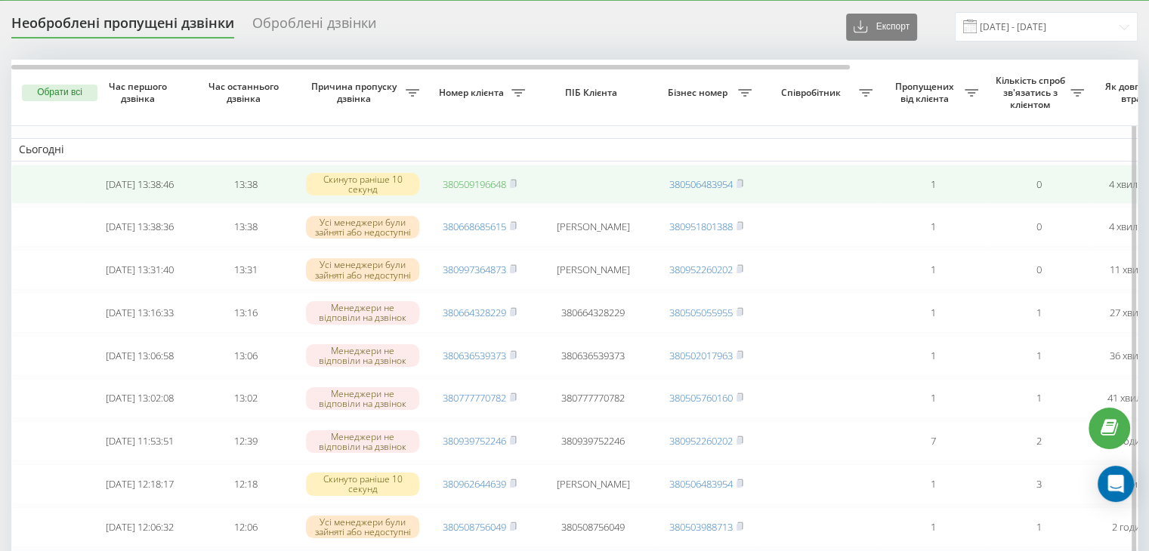
click at [468, 184] on link "380509196648" at bounding box center [474, 184] width 63 height 14
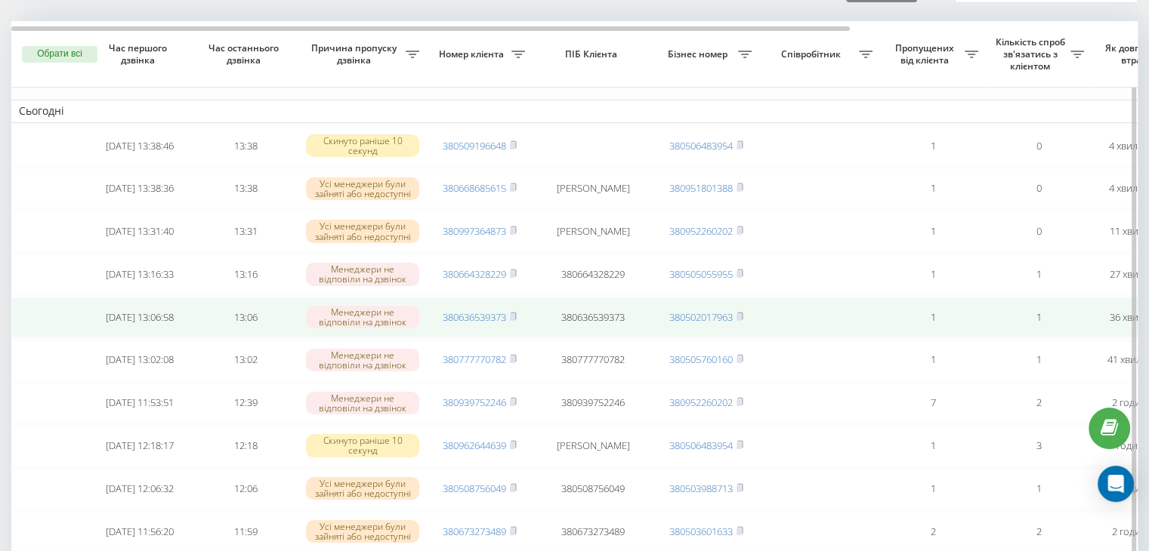
scroll to position [0, 0]
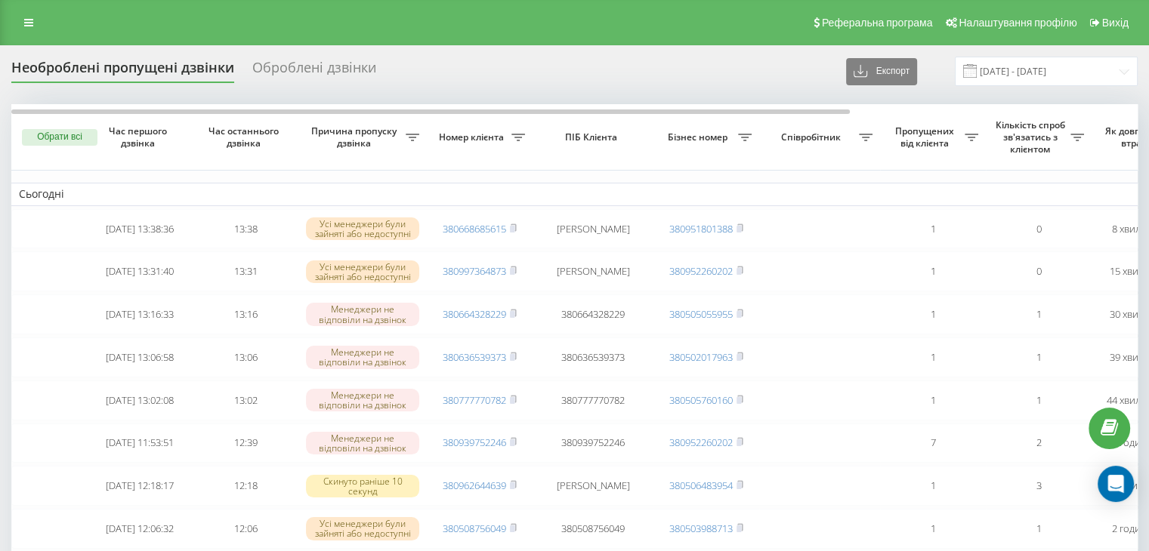
scroll to position [17, 0]
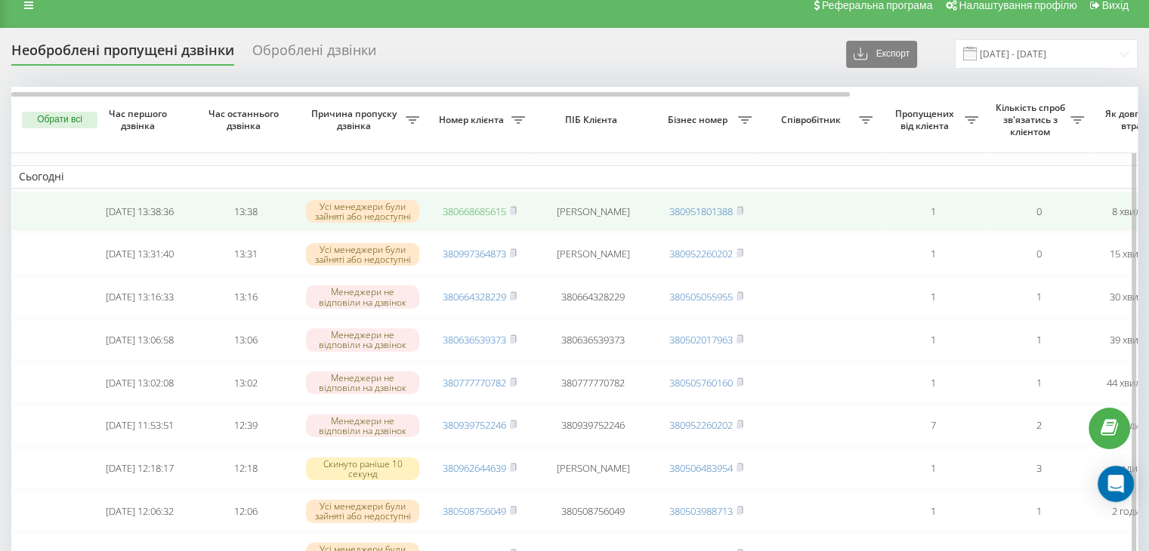
click at [474, 216] on link "380668685615" at bounding box center [474, 212] width 63 height 14
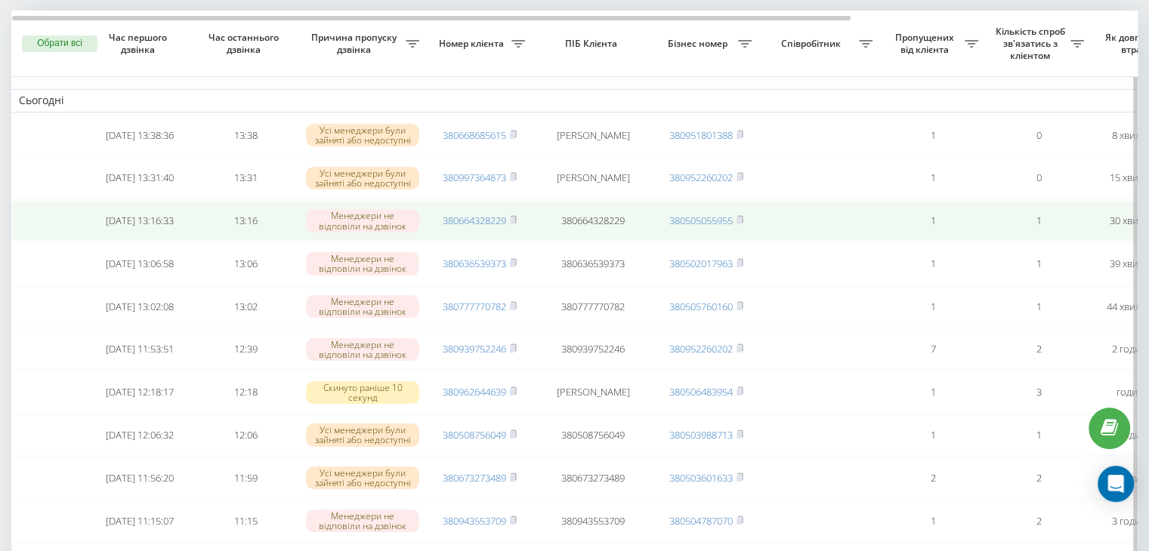
scroll to position [0, 0]
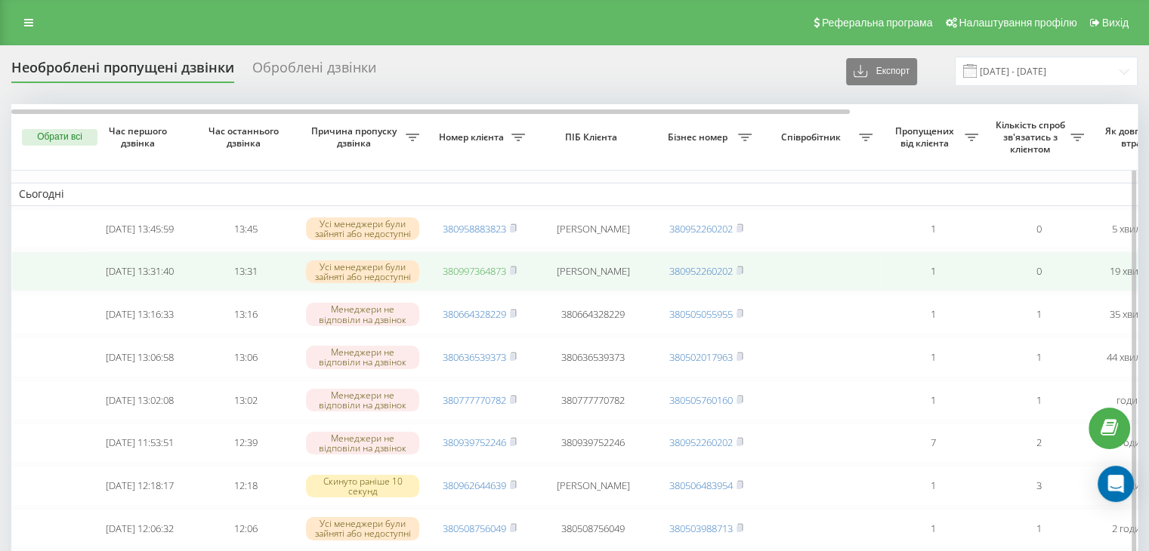
click at [484, 274] on link "380997364873" at bounding box center [474, 271] width 63 height 14
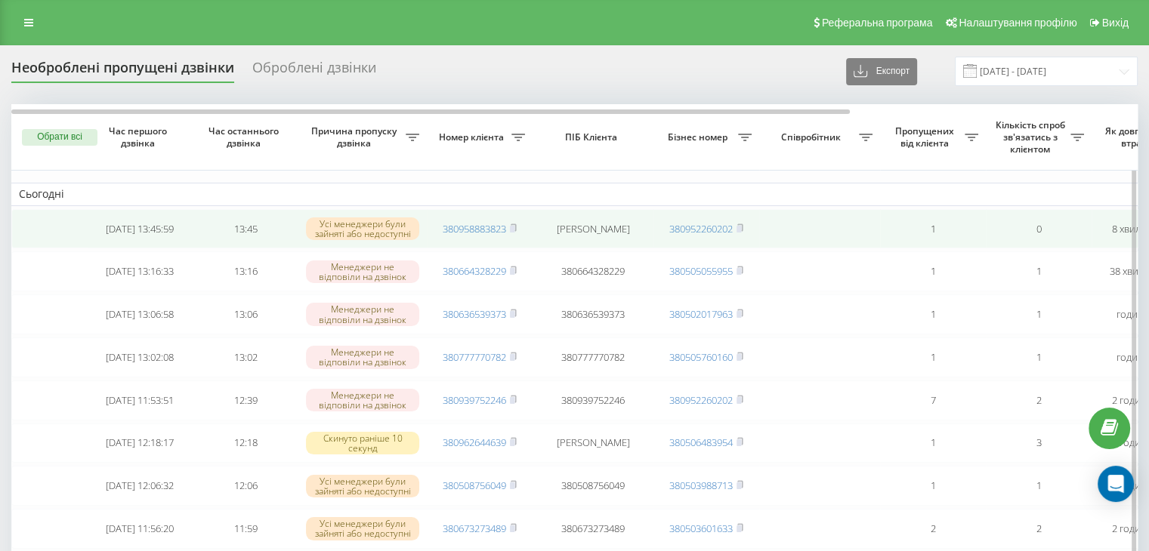
click at [480, 221] on td "380958883823" at bounding box center [480, 229] width 106 height 40
click at [491, 227] on link "380958883823" at bounding box center [474, 229] width 63 height 14
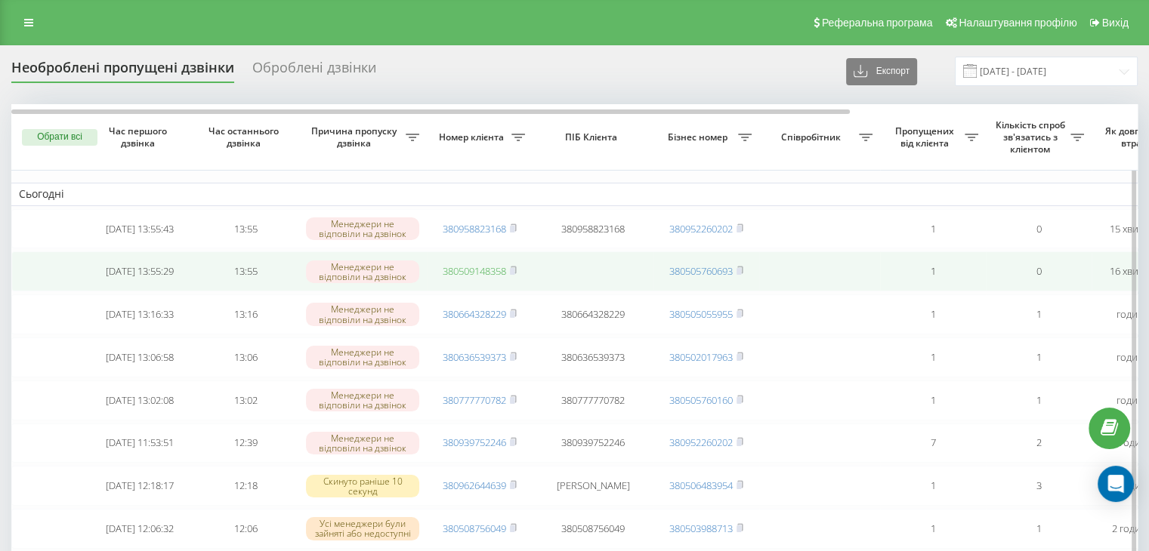
click at [477, 273] on link "380509148358" at bounding box center [474, 271] width 63 height 14
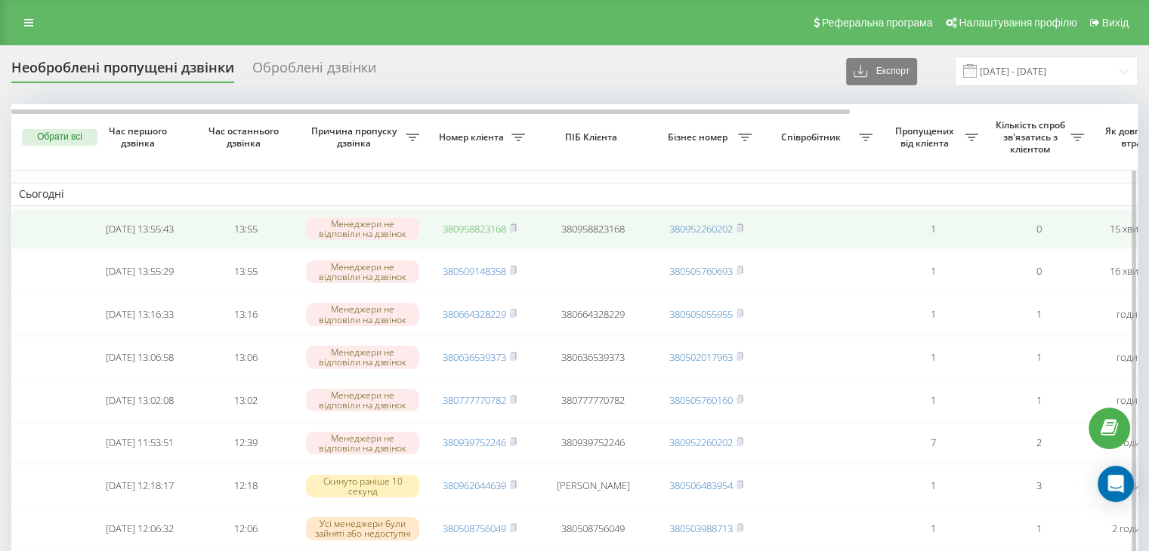
click at [480, 222] on link "380958823168" at bounding box center [474, 229] width 63 height 14
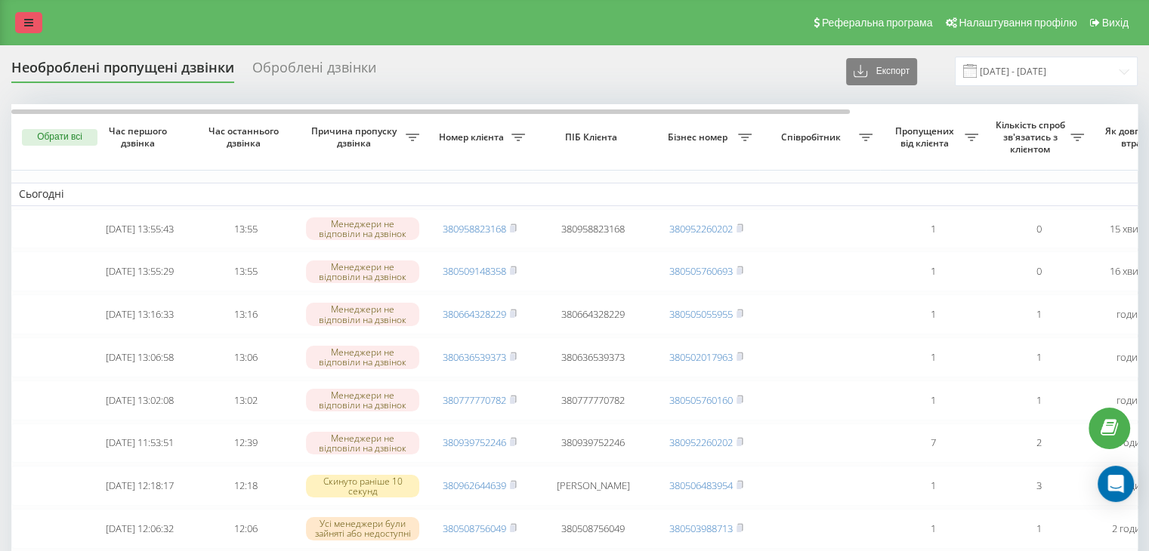
click at [31, 22] on icon at bounding box center [28, 22] width 9 height 11
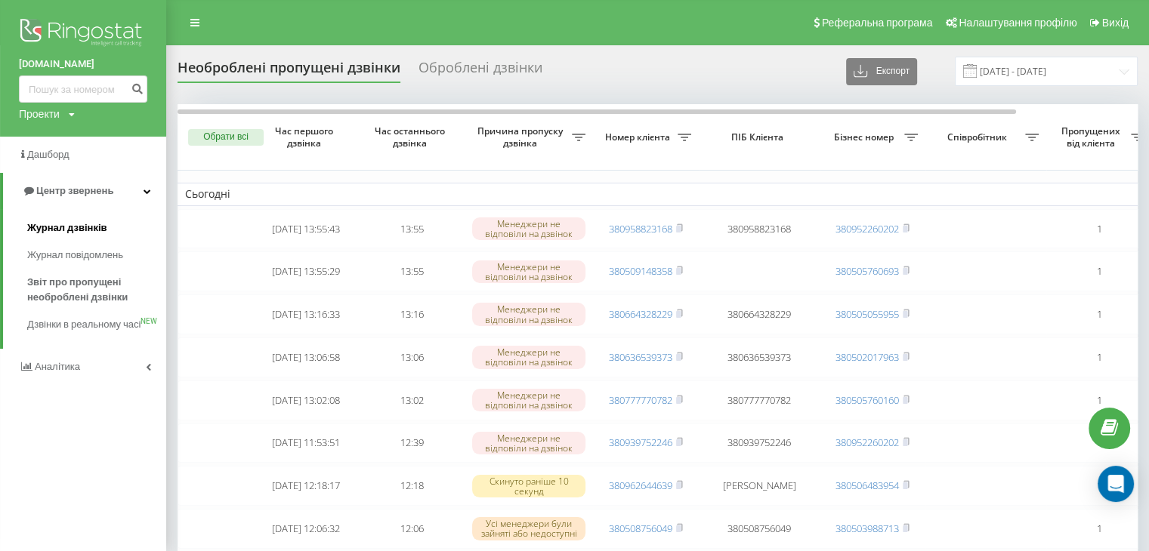
click at [92, 230] on span "Журнал дзвінків" at bounding box center [67, 228] width 80 height 15
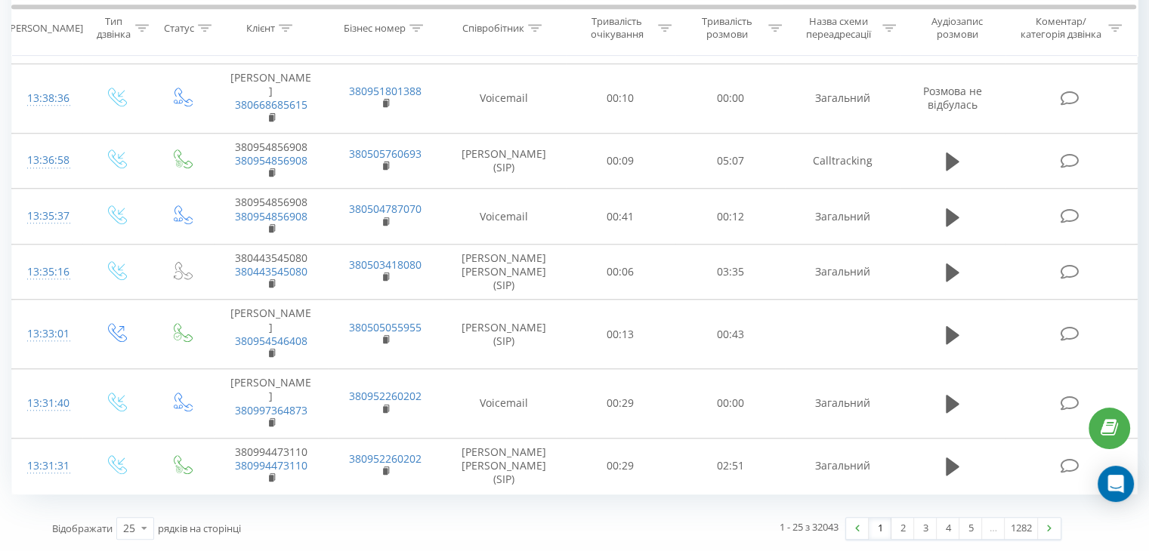
scroll to position [1295, 0]
click at [904, 532] on link "2" at bounding box center [902, 528] width 23 height 21
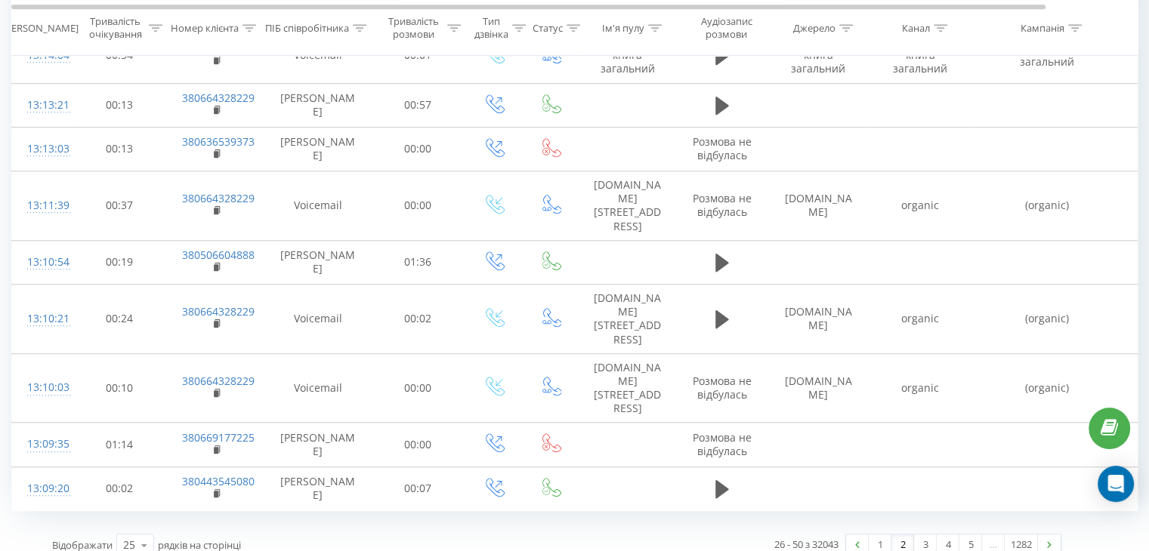
scroll to position [1122, 0]
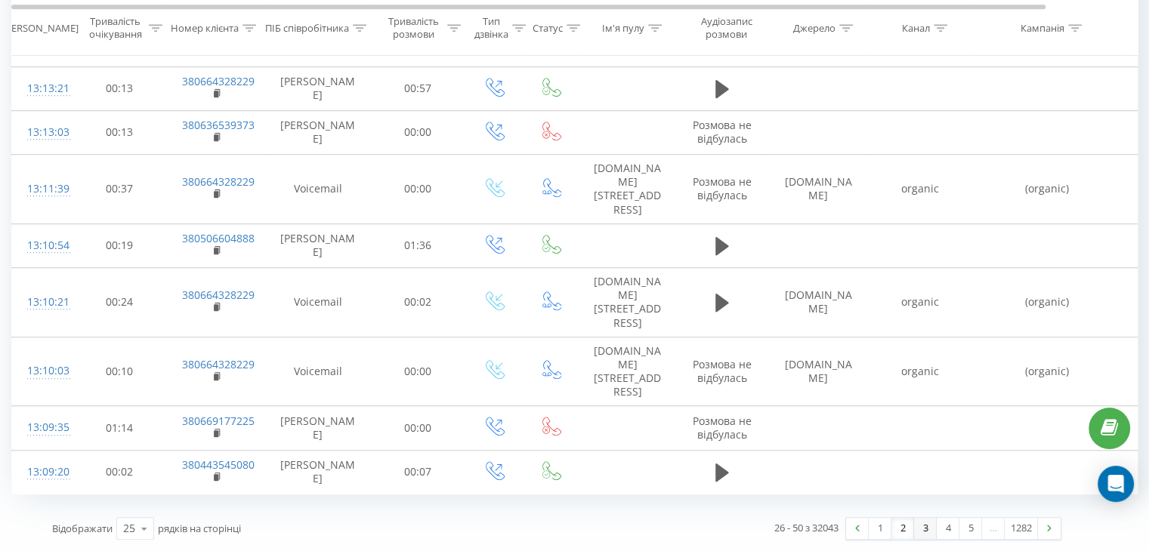
click at [920, 526] on link "3" at bounding box center [925, 528] width 23 height 21
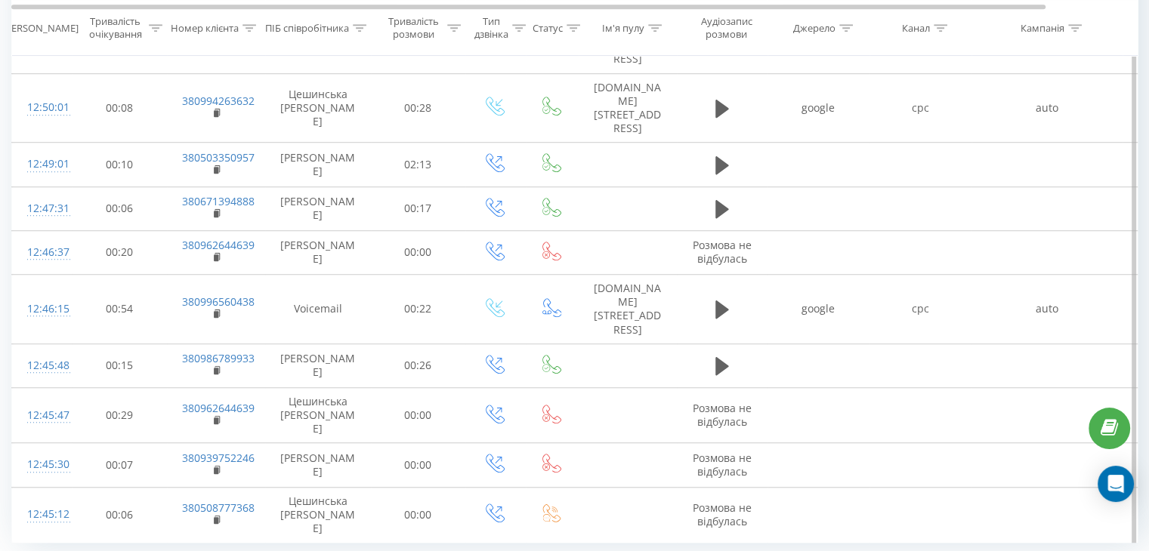
scroll to position [1167, 0]
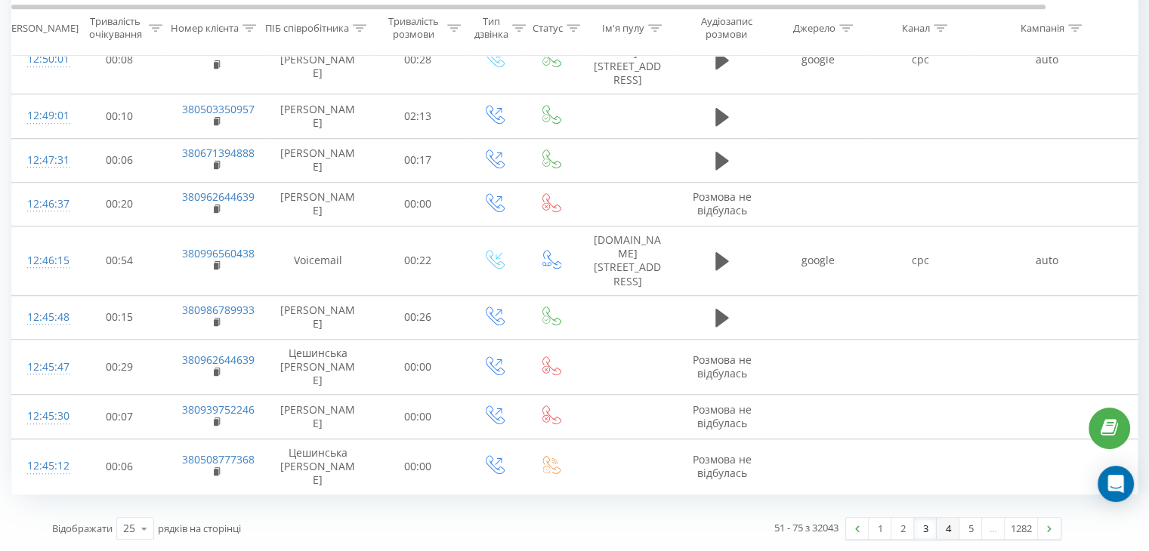
click at [947, 529] on link "4" at bounding box center [948, 528] width 23 height 21
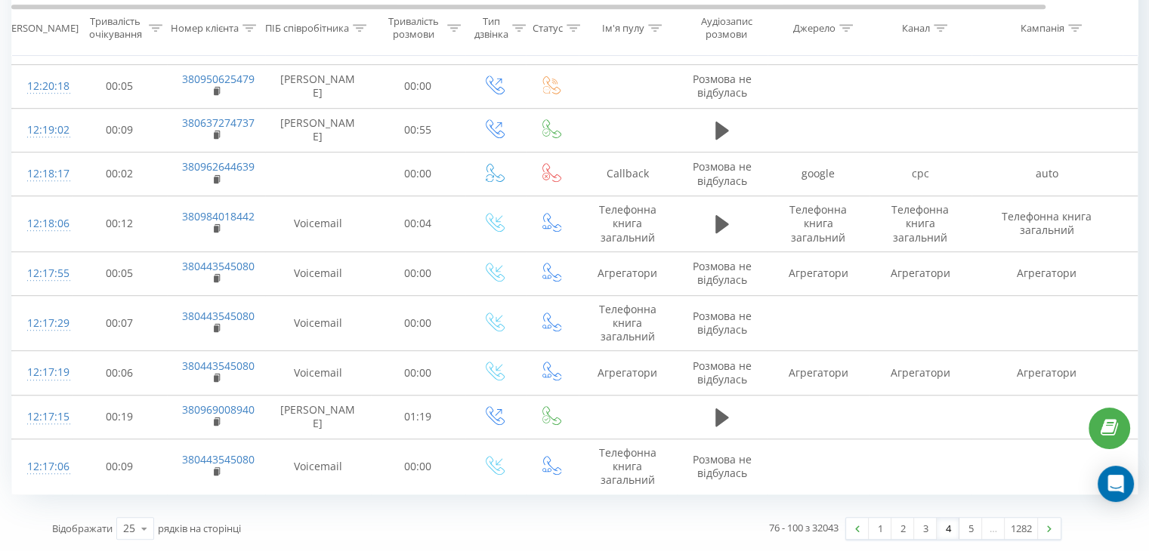
scroll to position [1274, 0]
click at [876, 528] on link "1" at bounding box center [880, 528] width 23 height 21
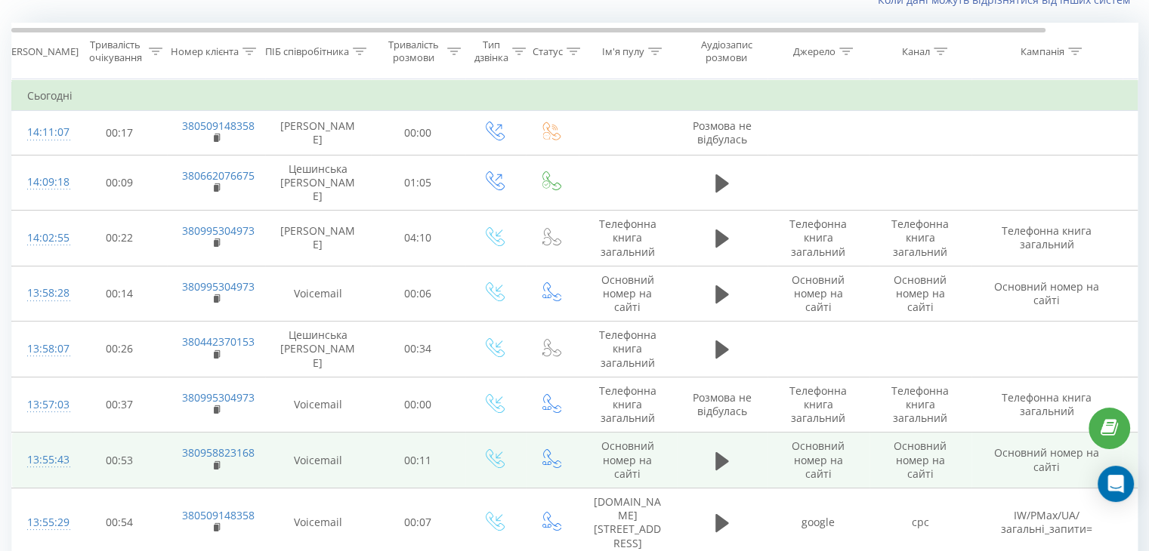
scroll to position [100, 0]
